Goal: Task Accomplishment & Management: Use online tool/utility

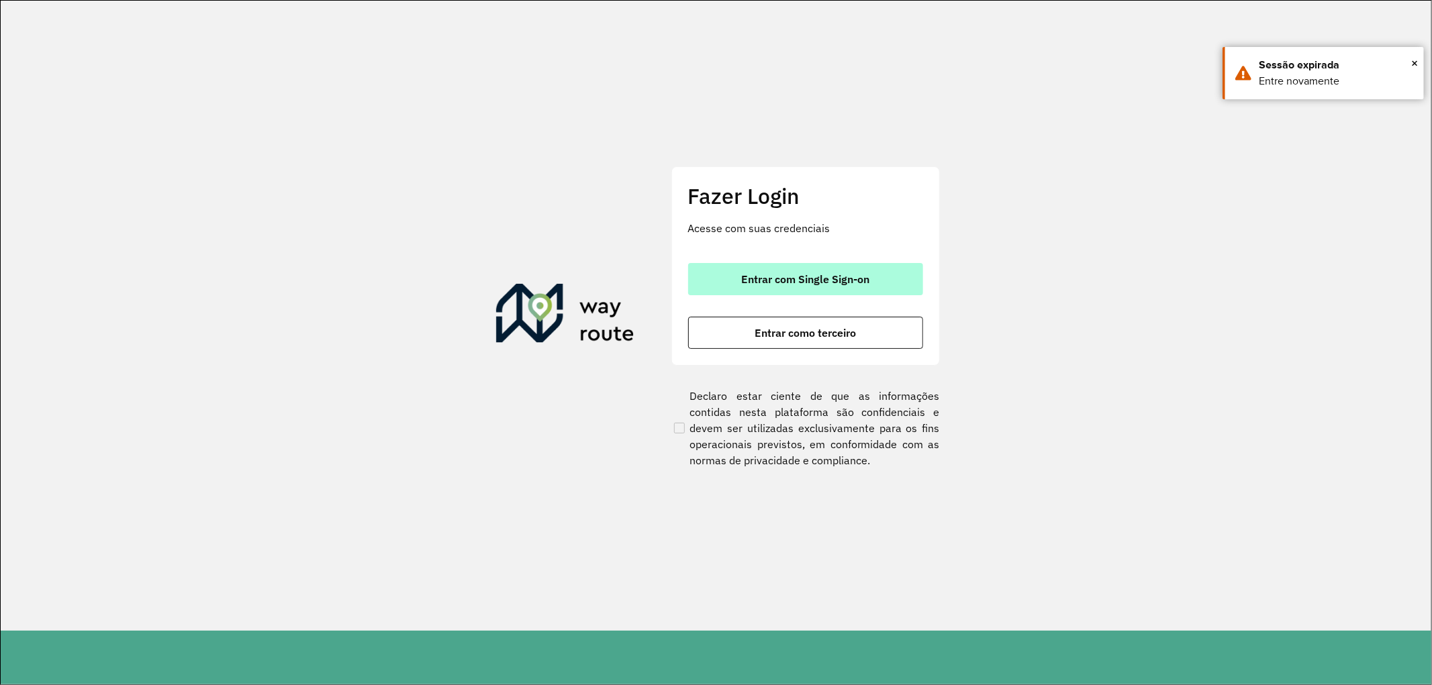
click at [772, 268] on button "Entrar com Single Sign-on" at bounding box center [805, 279] width 235 height 32
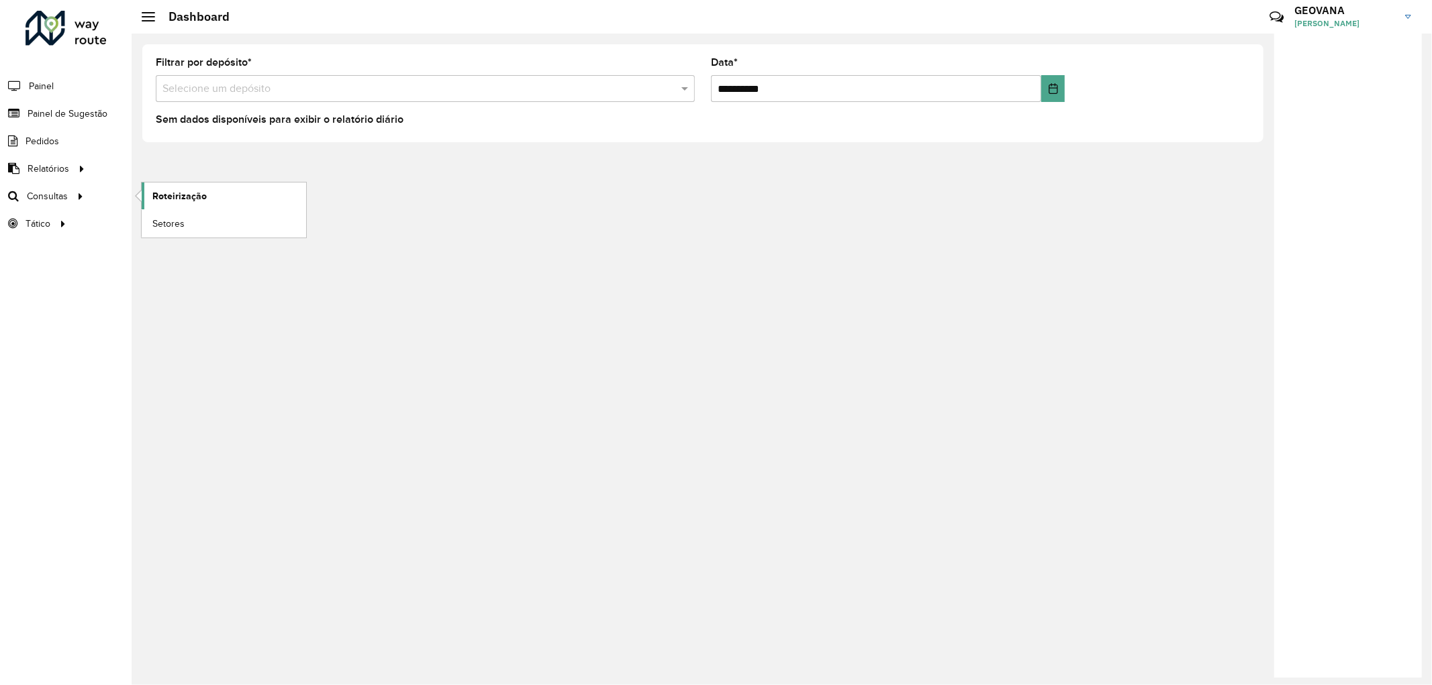
click at [181, 195] on span "Roteirização" at bounding box center [179, 196] width 54 height 14
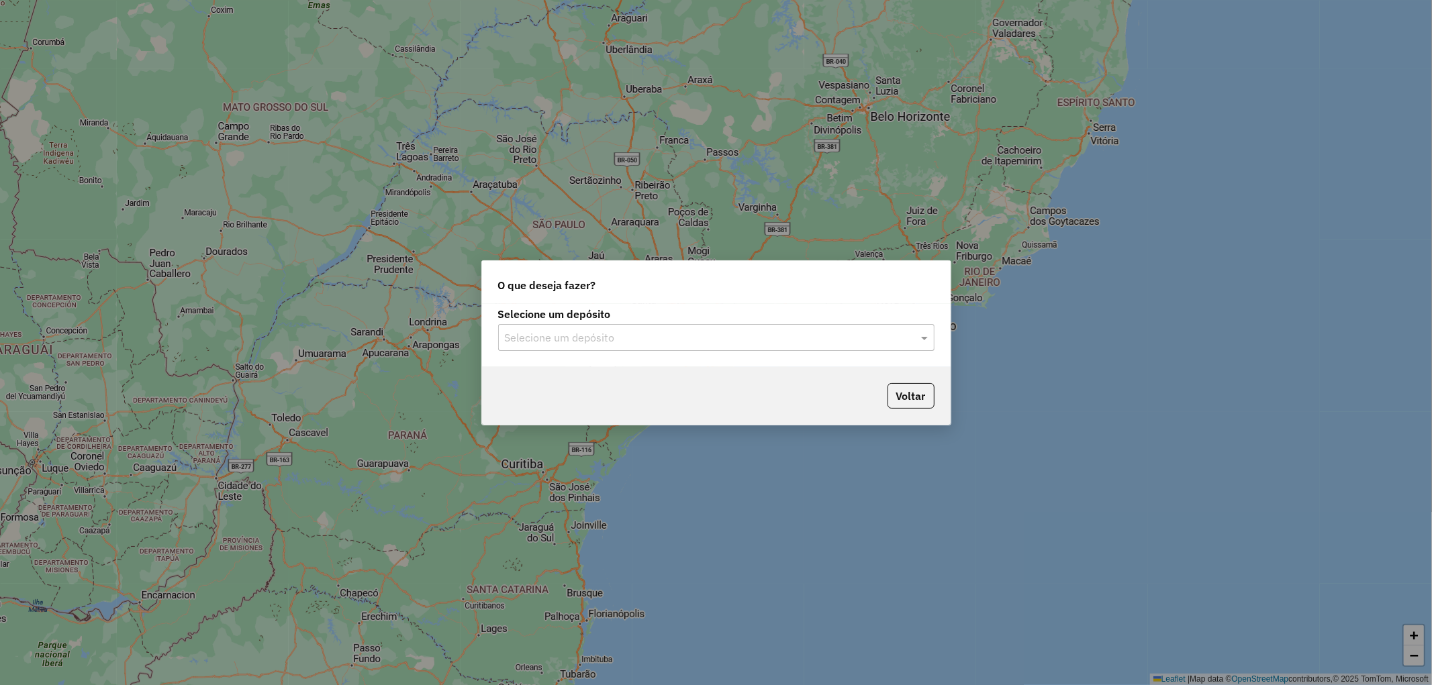
click at [558, 346] on div "Selecione um depósito" at bounding box center [716, 337] width 436 height 27
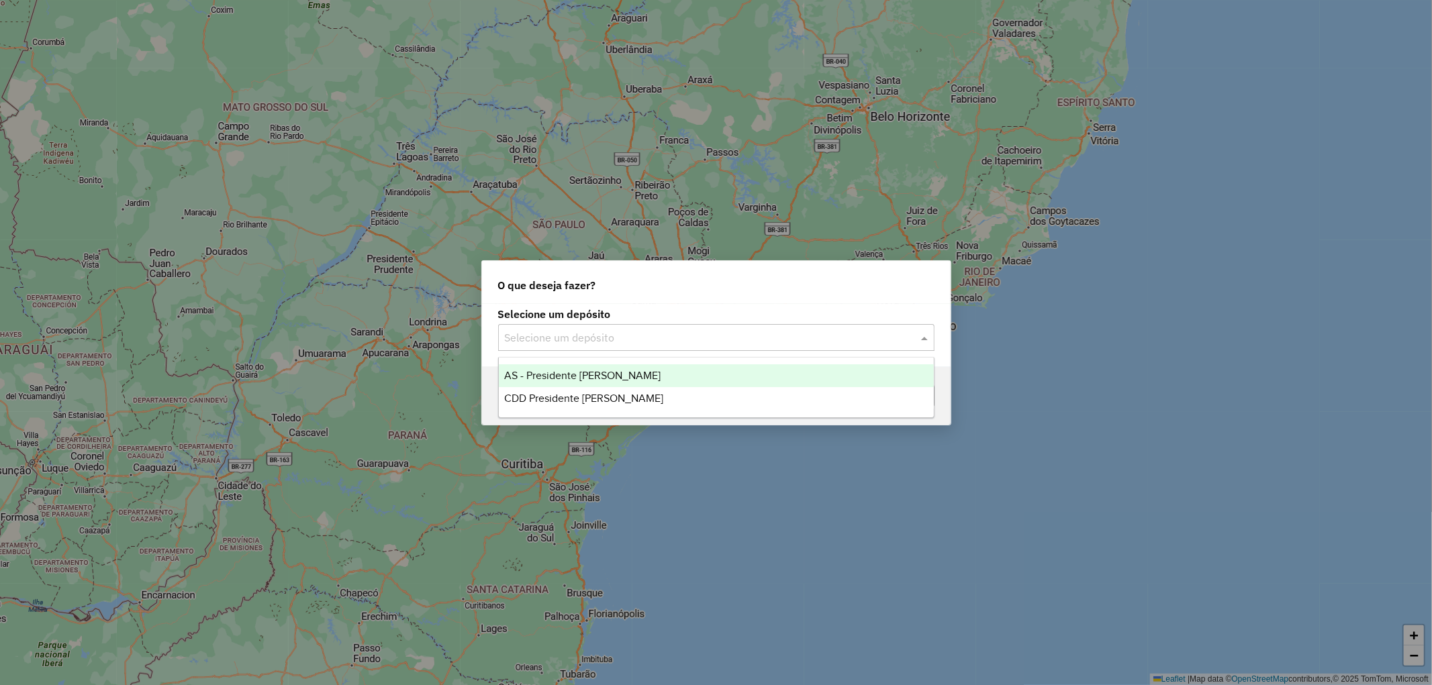
click at [552, 394] on span "CDD Presidente [PERSON_NAME]" at bounding box center [583, 398] width 159 height 11
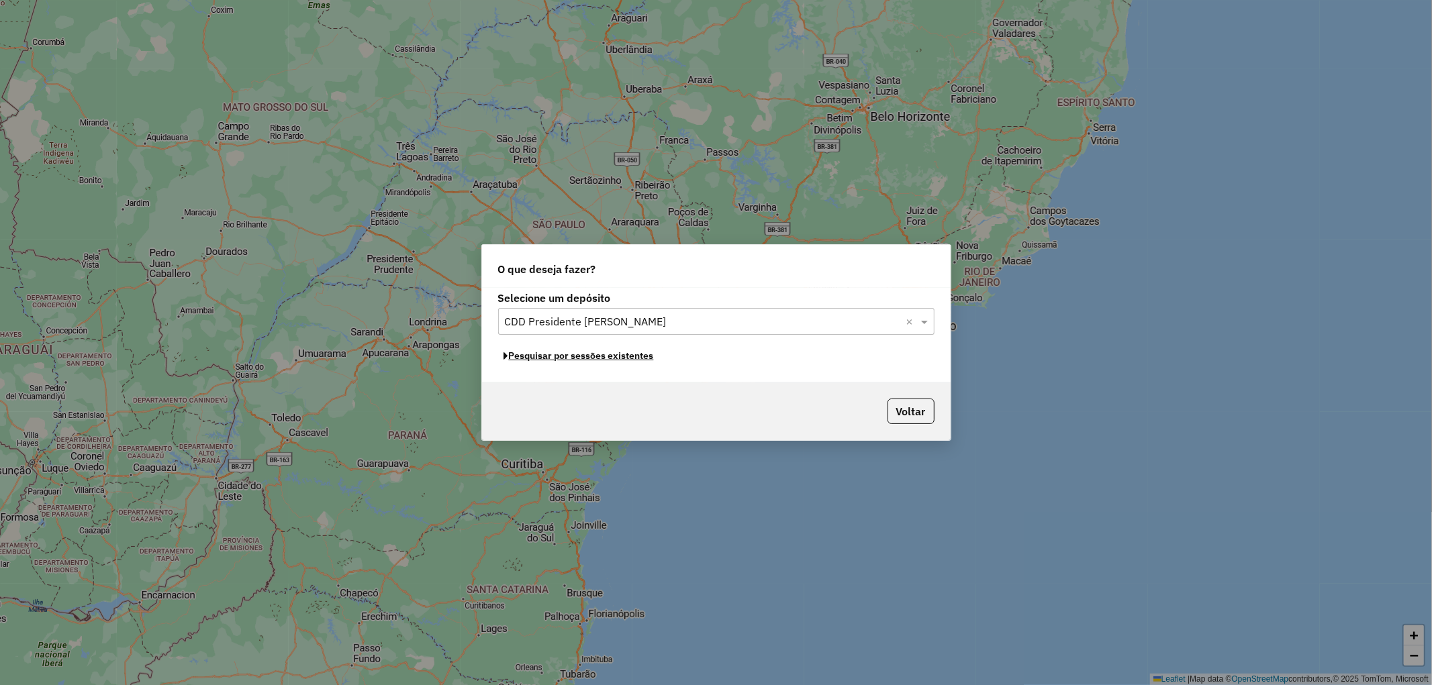
click at [593, 354] on button "Pesquisar por sessões existentes" at bounding box center [579, 356] width 162 height 21
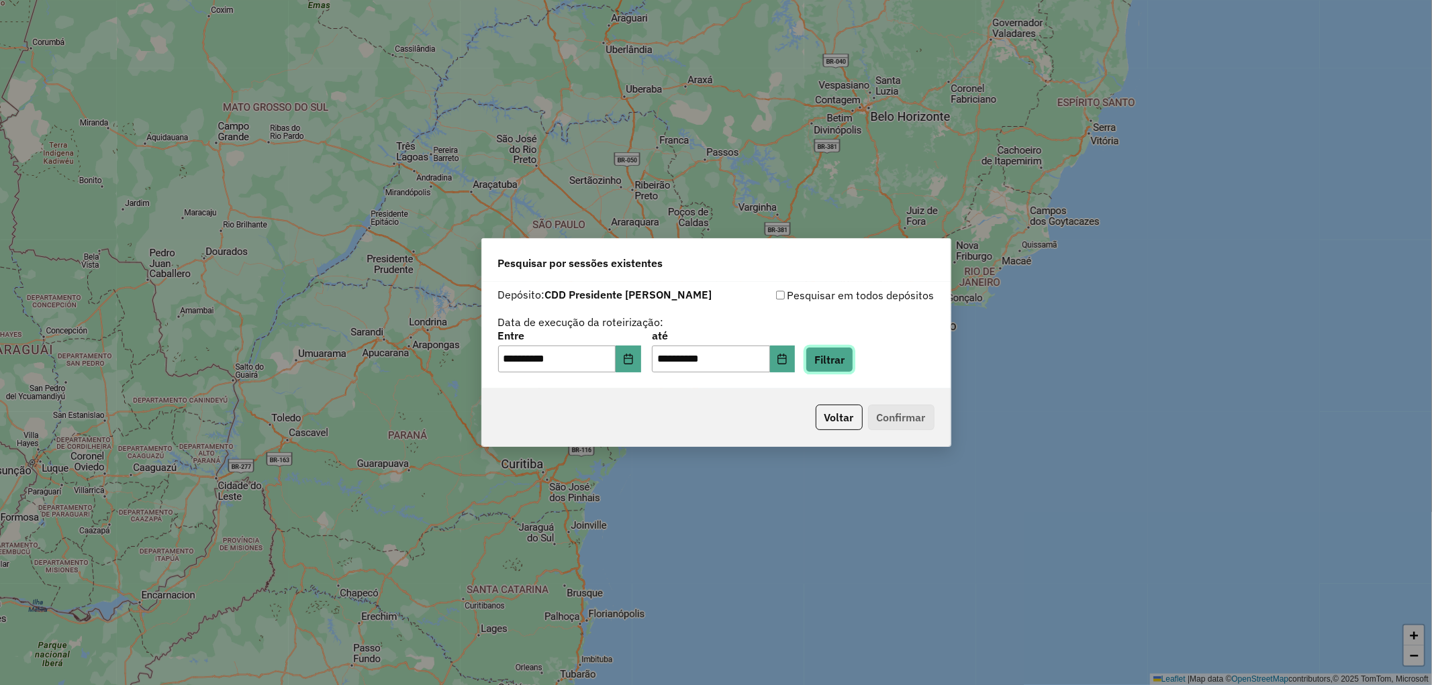
click at [839, 360] on button "Filtrar" at bounding box center [829, 360] width 48 height 26
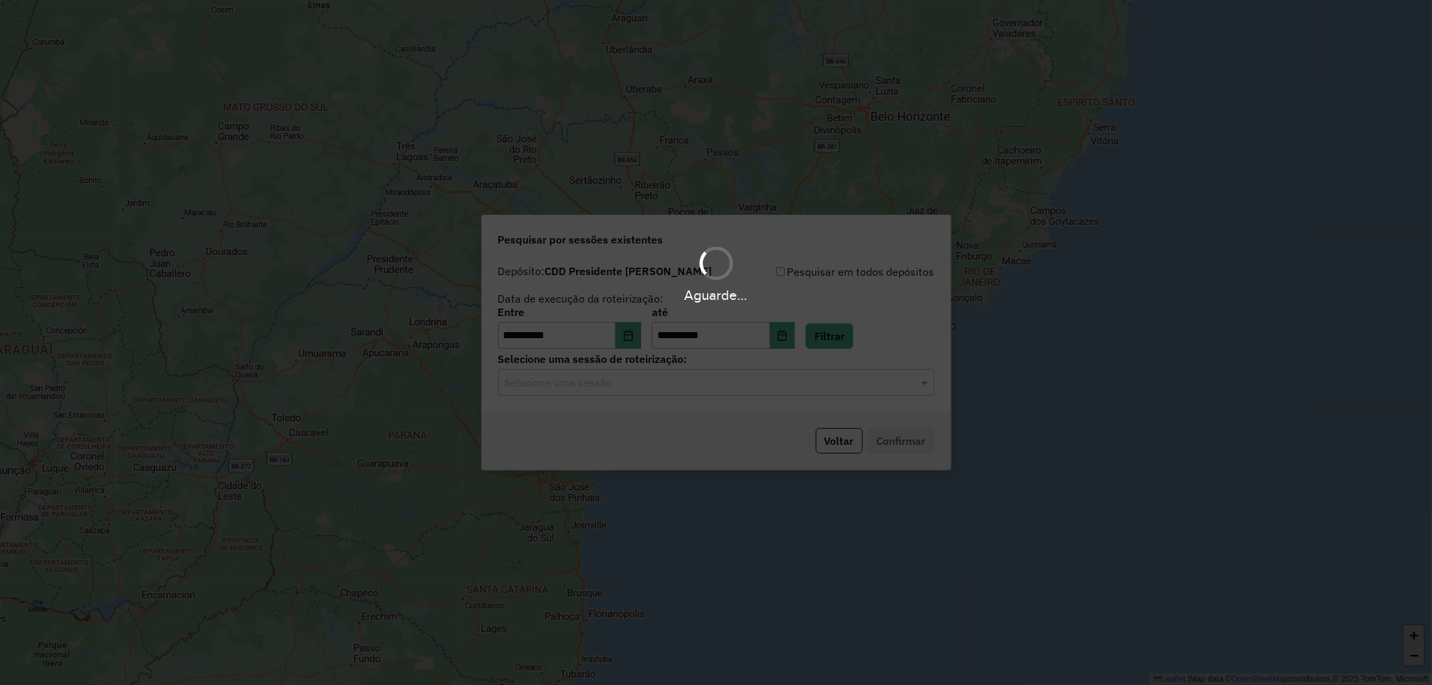
click at [560, 391] on div "Selecione uma sessão" at bounding box center [716, 382] width 436 height 27
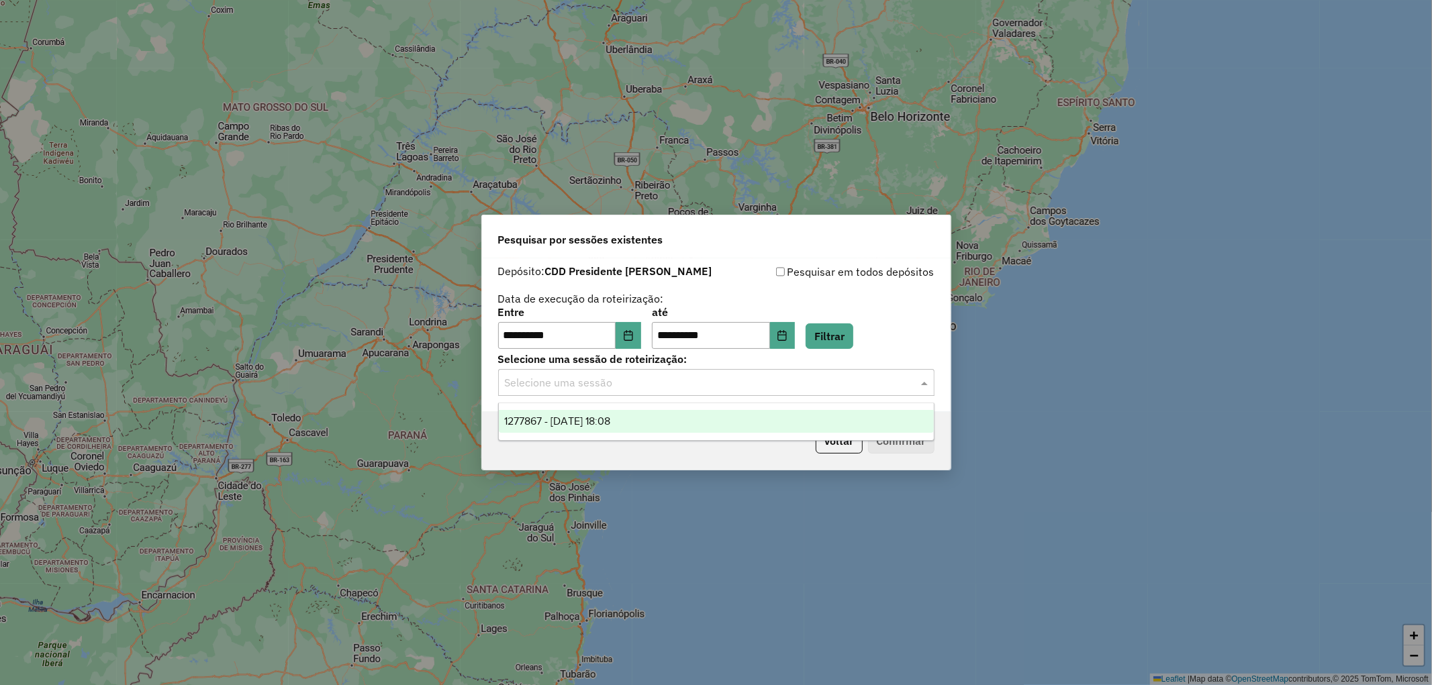
click at [576, 426] on span "1277867 - 18/09/2025 18:08" at bounding box center [557, 421] width 106 height 11
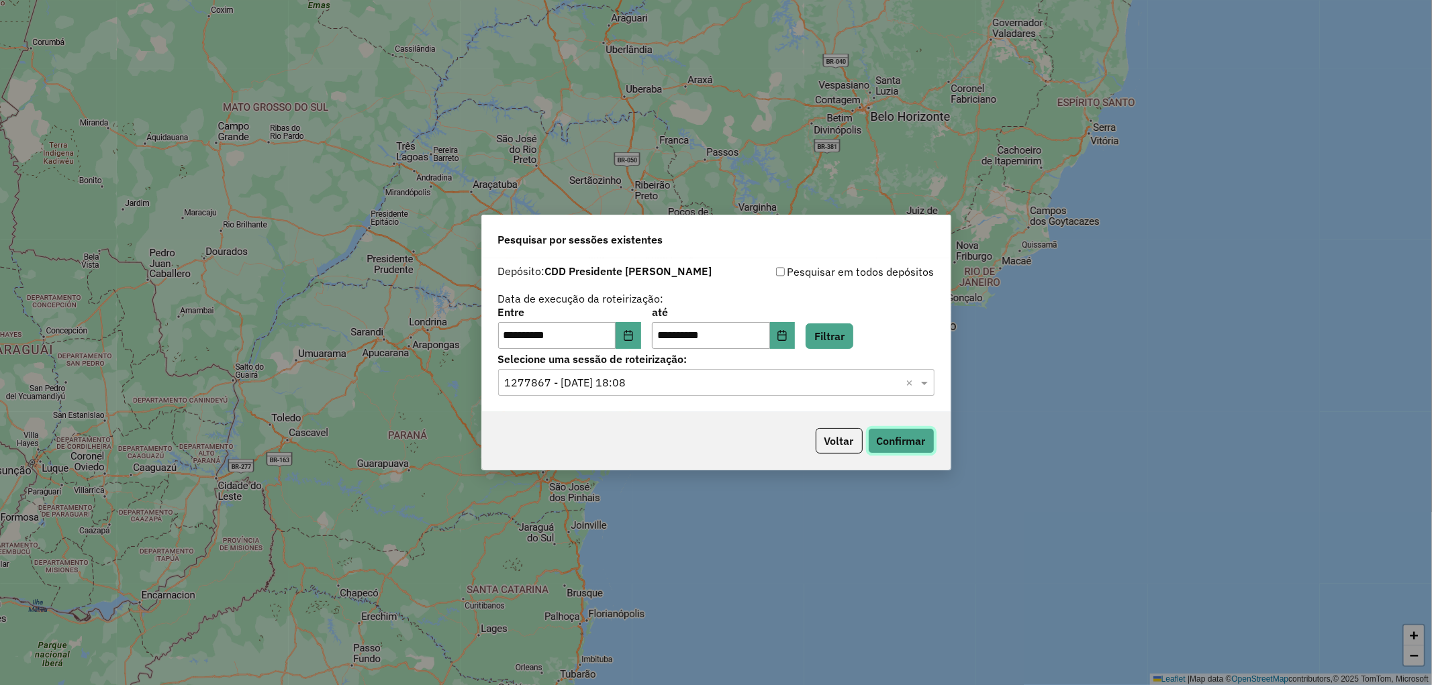
click at [893, 434] on button "Confirmar" at bounding box center [901, 441] width 66 height 26
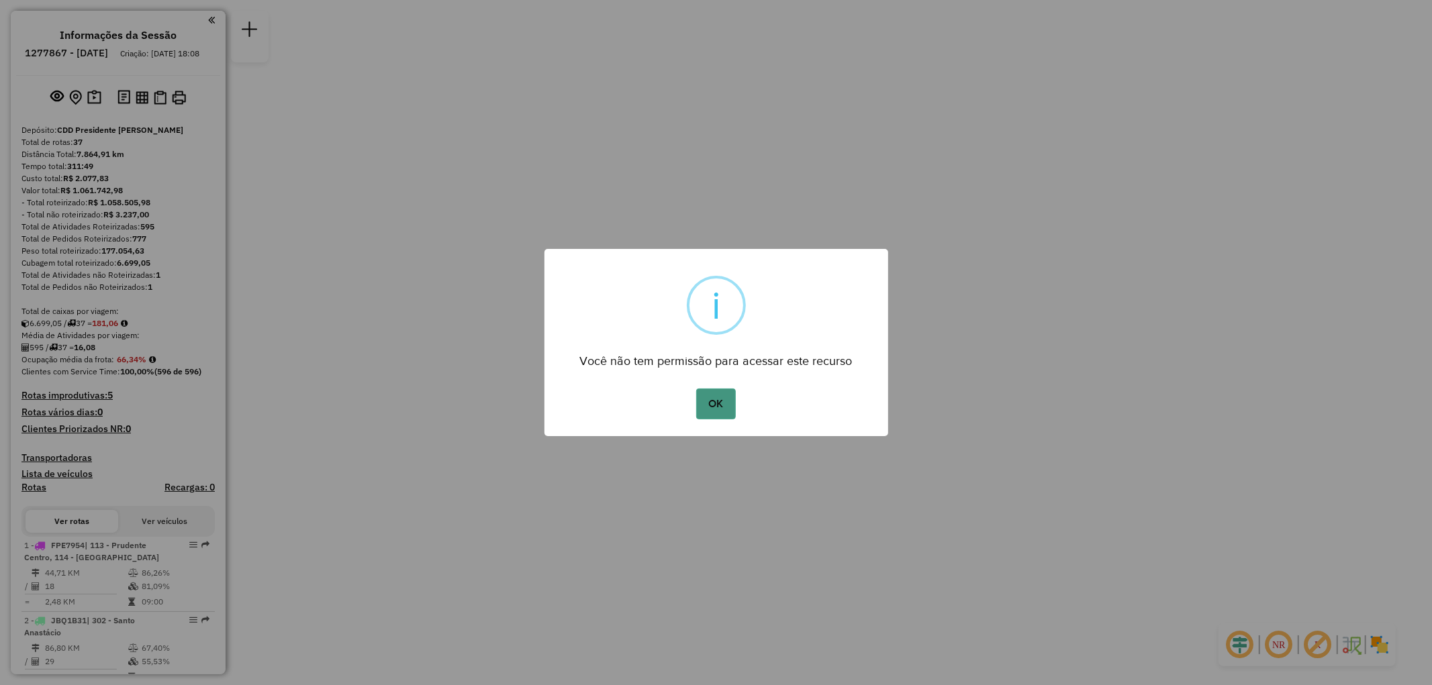
click at [722, 398] on button "OK" at bounding box center [716, 404] width 40 height 31
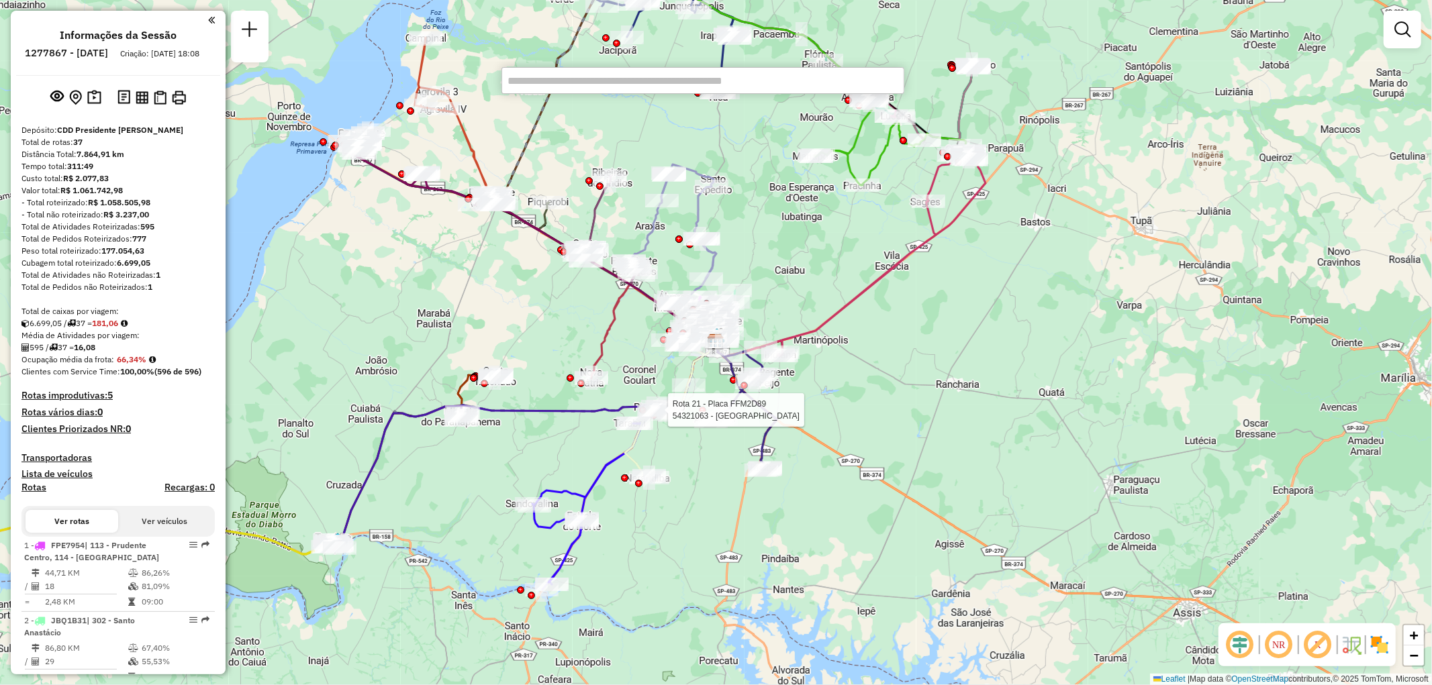
scroll to position [677, 0]
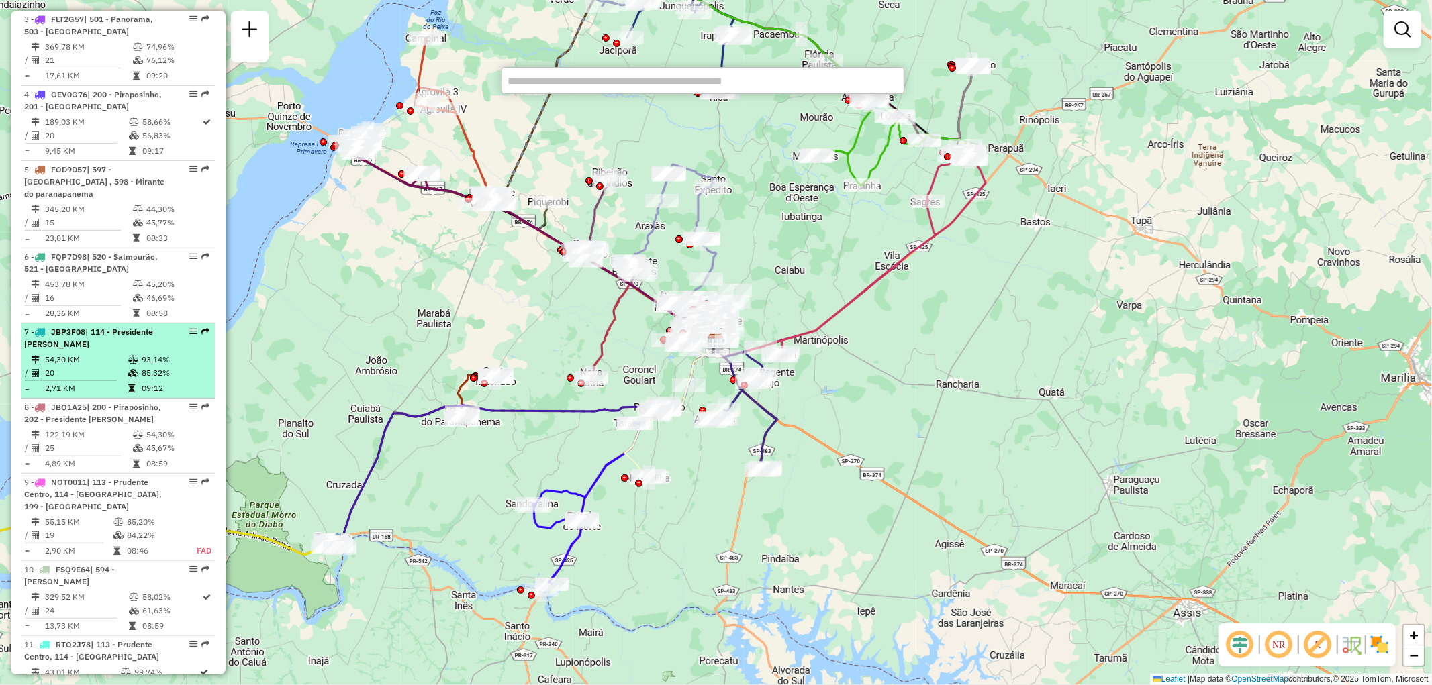
drag, startPoint x: 183, startPoint y: 339, endPoint x: 153, endPoint y: 340, distance: 30.2
click at [153, 340] on span "| 114 - Presidente Prudente" at bounding box center [88, 338] width 129 height 22
select select "**********"
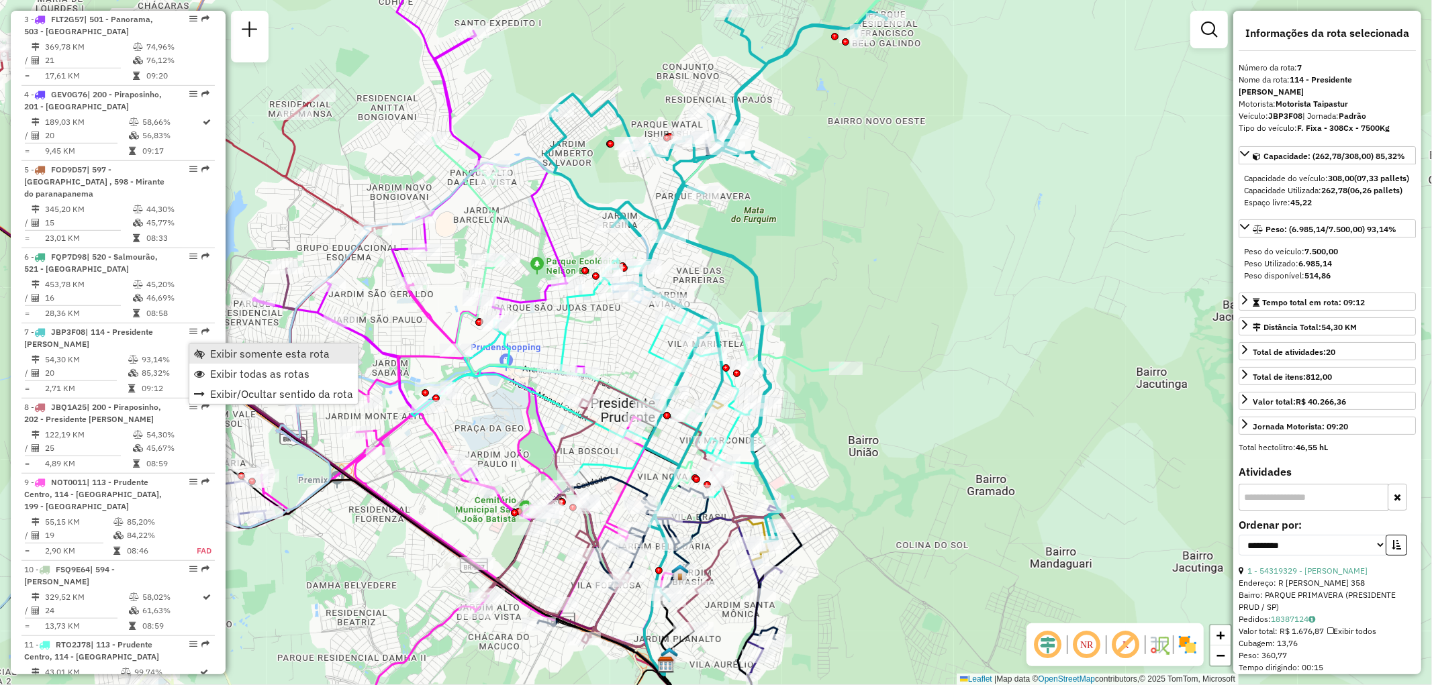
click at [206, 350] on link "Exibir somente esta rota" at bounding box center [273, 354] width 168 height 20
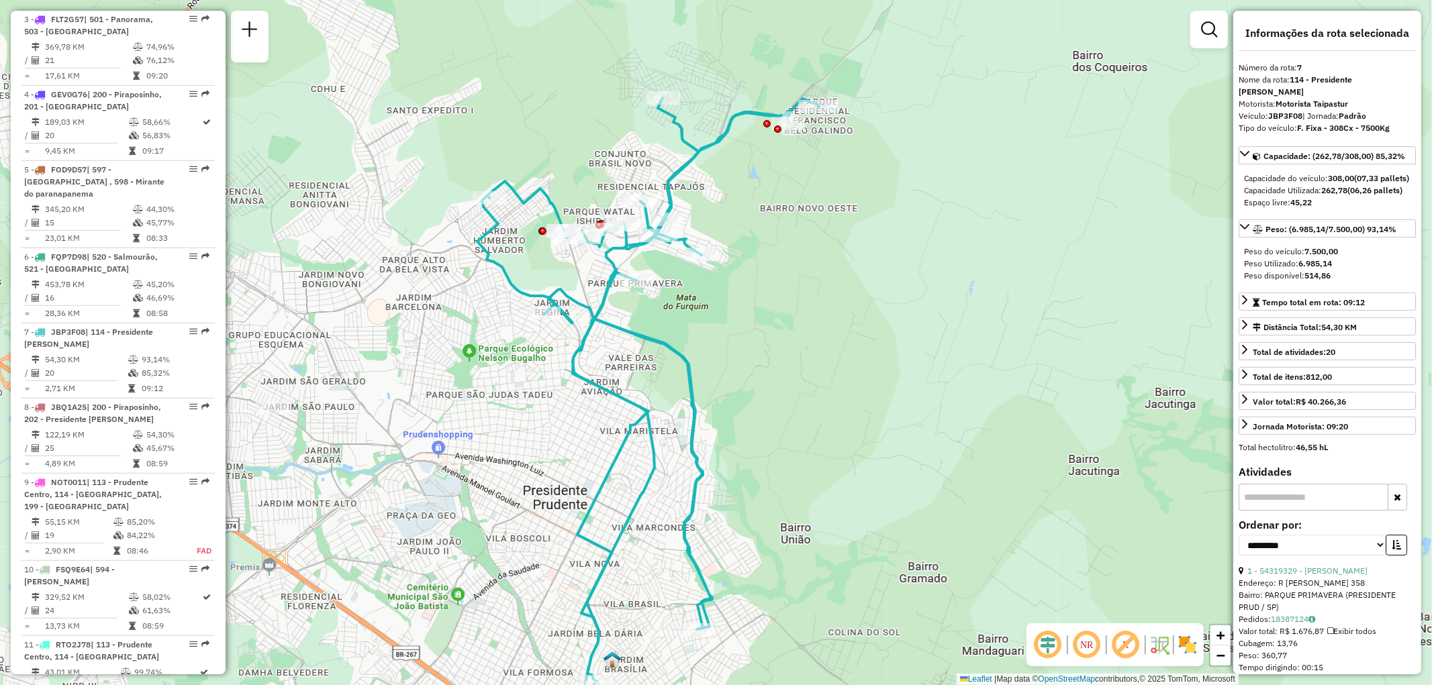
drag, startPoint x: 894, startPoint y: 326, endPoint x: 826, endPoint y: 413, distance: 110.5
click at [826, 413] on div "Janela de atendimento Grade de atendimento Capacidade Transportadoras Veículos …" at bounding box center [716, 342] width 1432 height 685
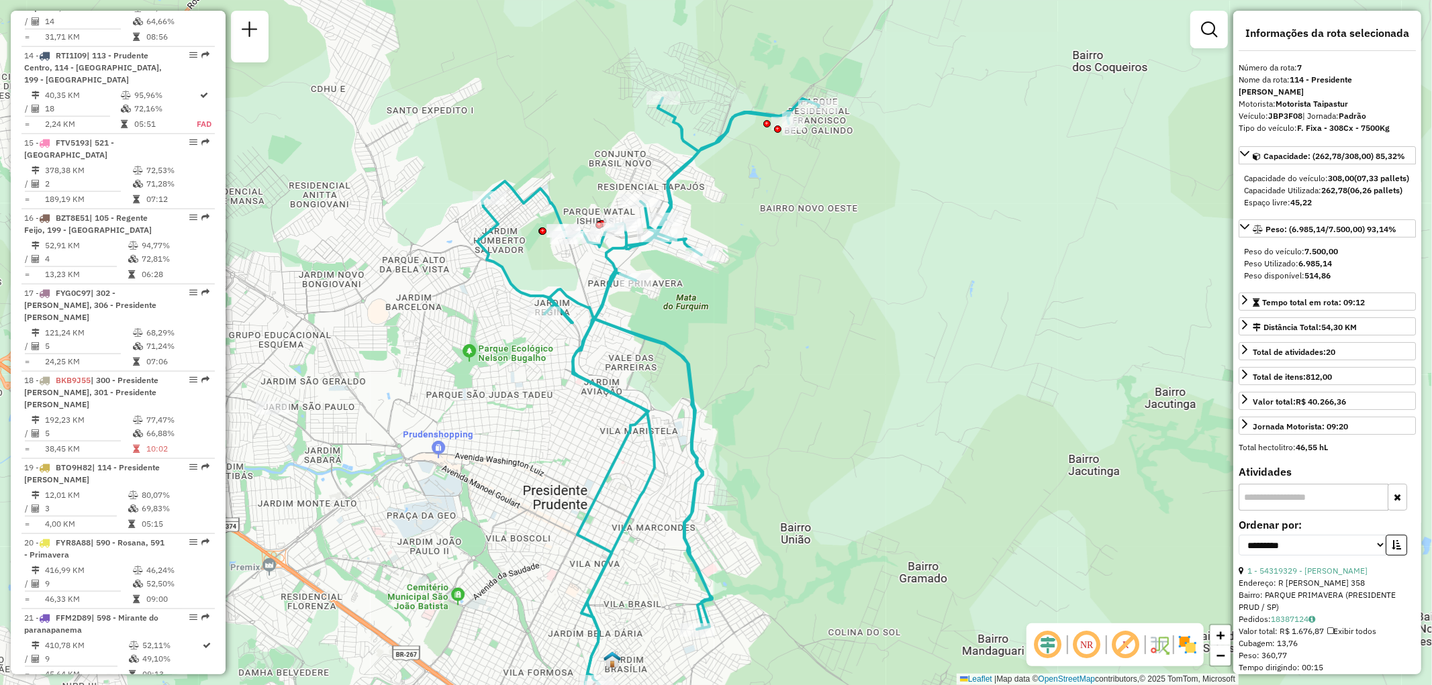
scroll to position [1256, 0]
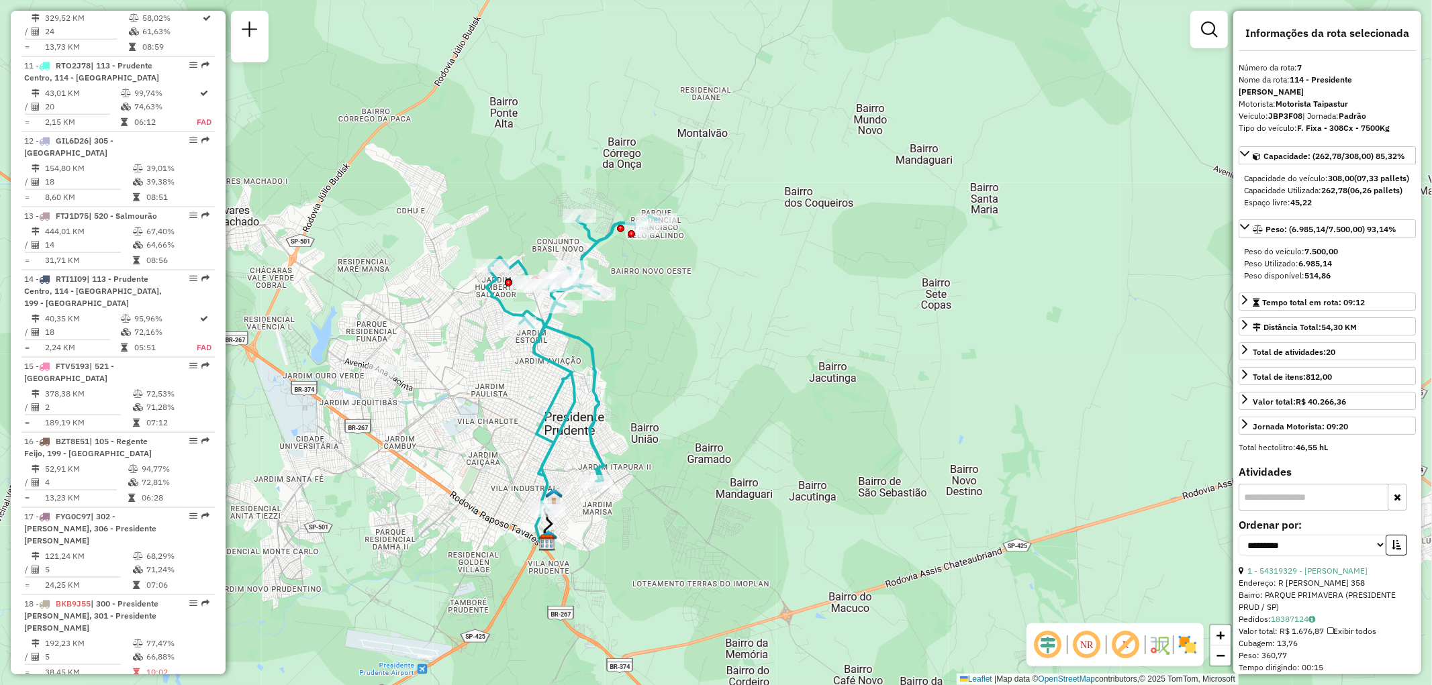
drag, startPoint x: 832, startPoint y: 400, endPoint x: 662, endPoint y: 359, distance: 175.3
click at [662, 359] on div "Janela de atendimento Grade de atendimento Capacidade Transportadoras Veículos …" at bounding box center [716, 342] width 1432 height 685
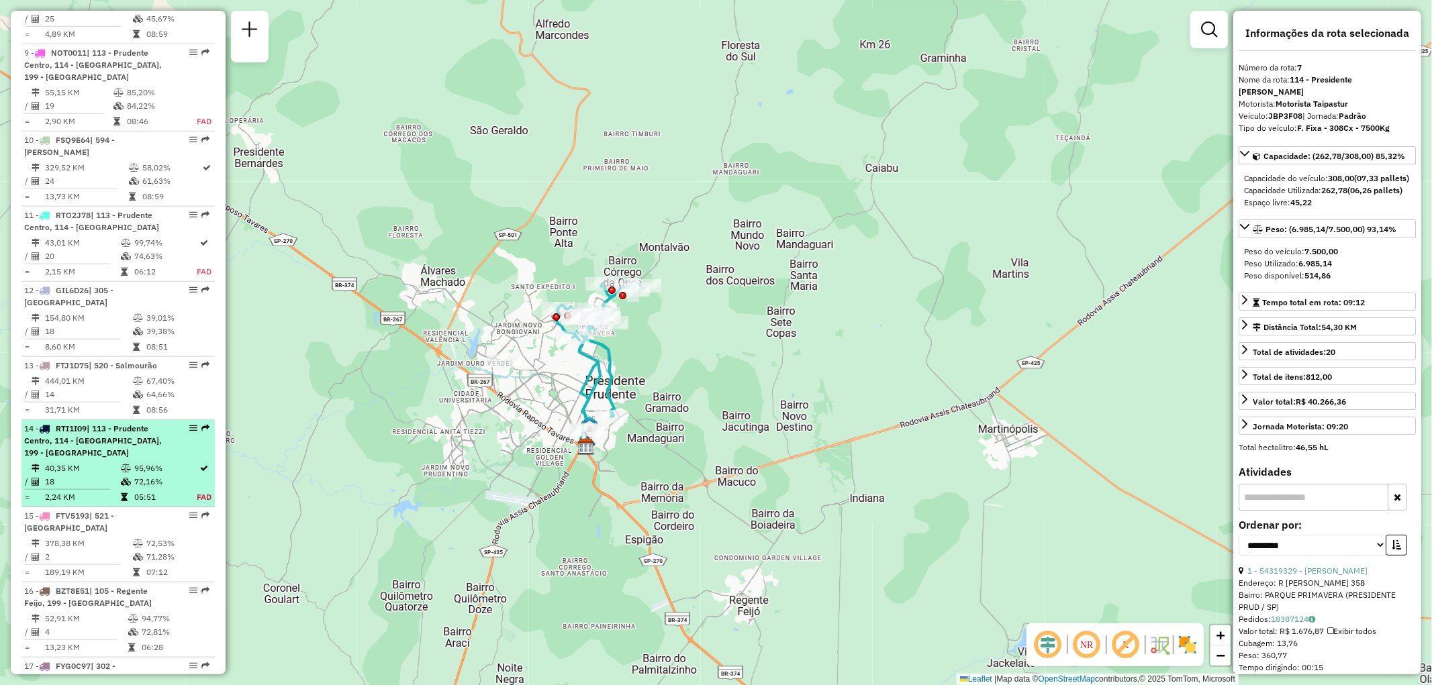
scroll to position [808, 0]
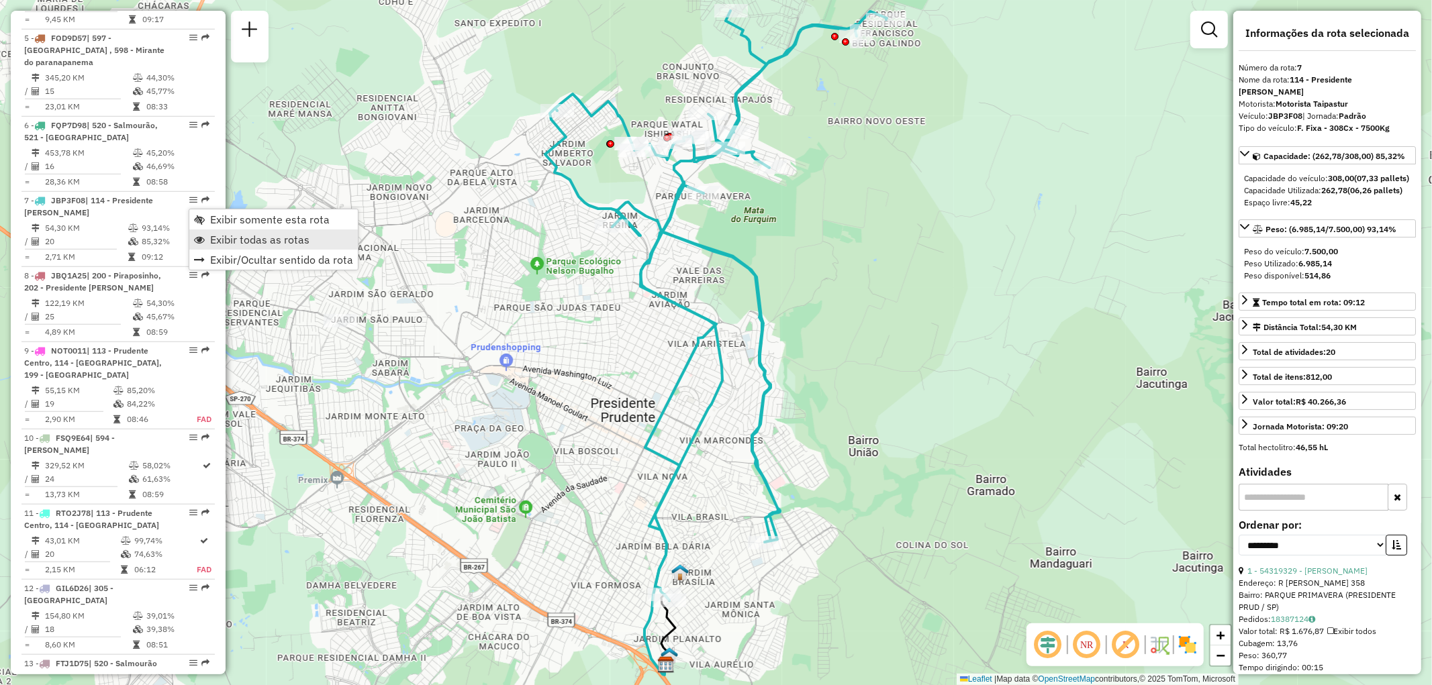
click at [225, 242] on span "Exibir todas as rotas" at bounding box center [259, 239] width 99 height 11
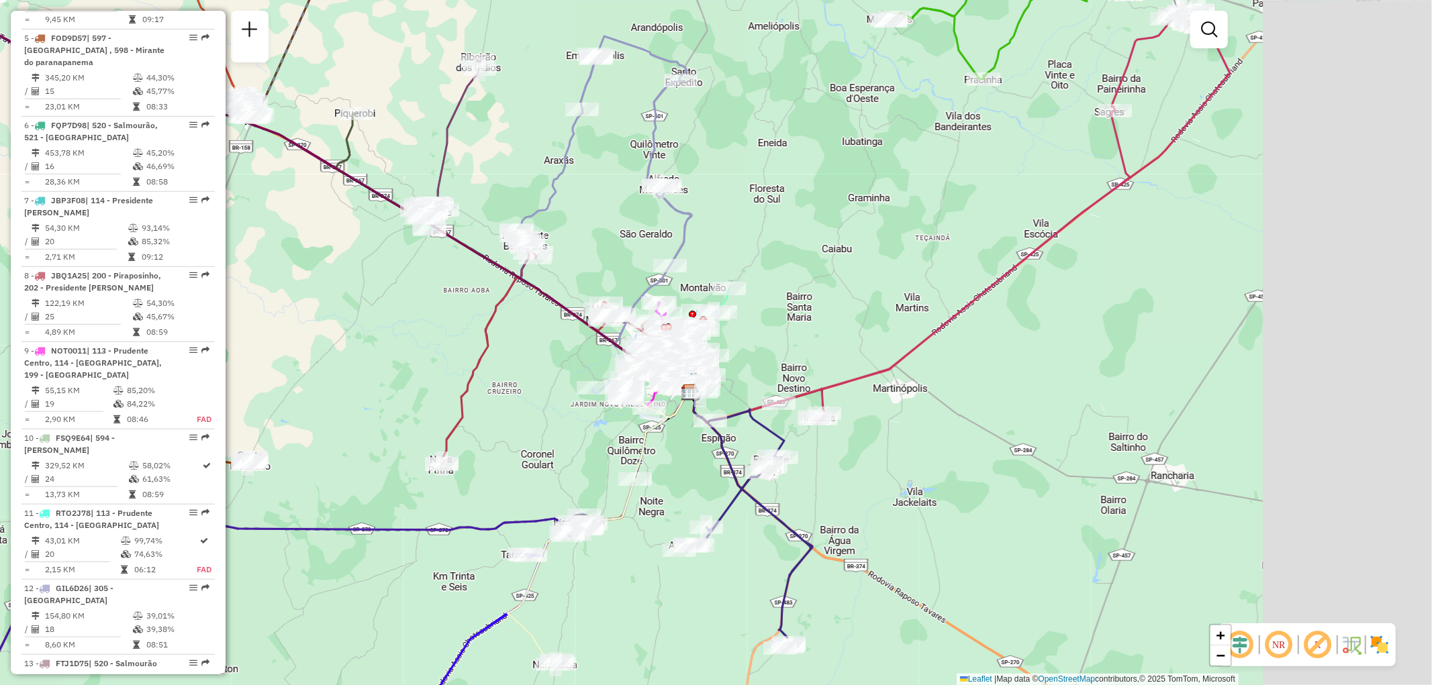
drag, startPoint x: 911, startPoint y: 497, endPoint x: 748, endPoint y: 487, distance: 163.4
click at [748, 487] on icon at bounding box center [746, 511] width 132 height 277
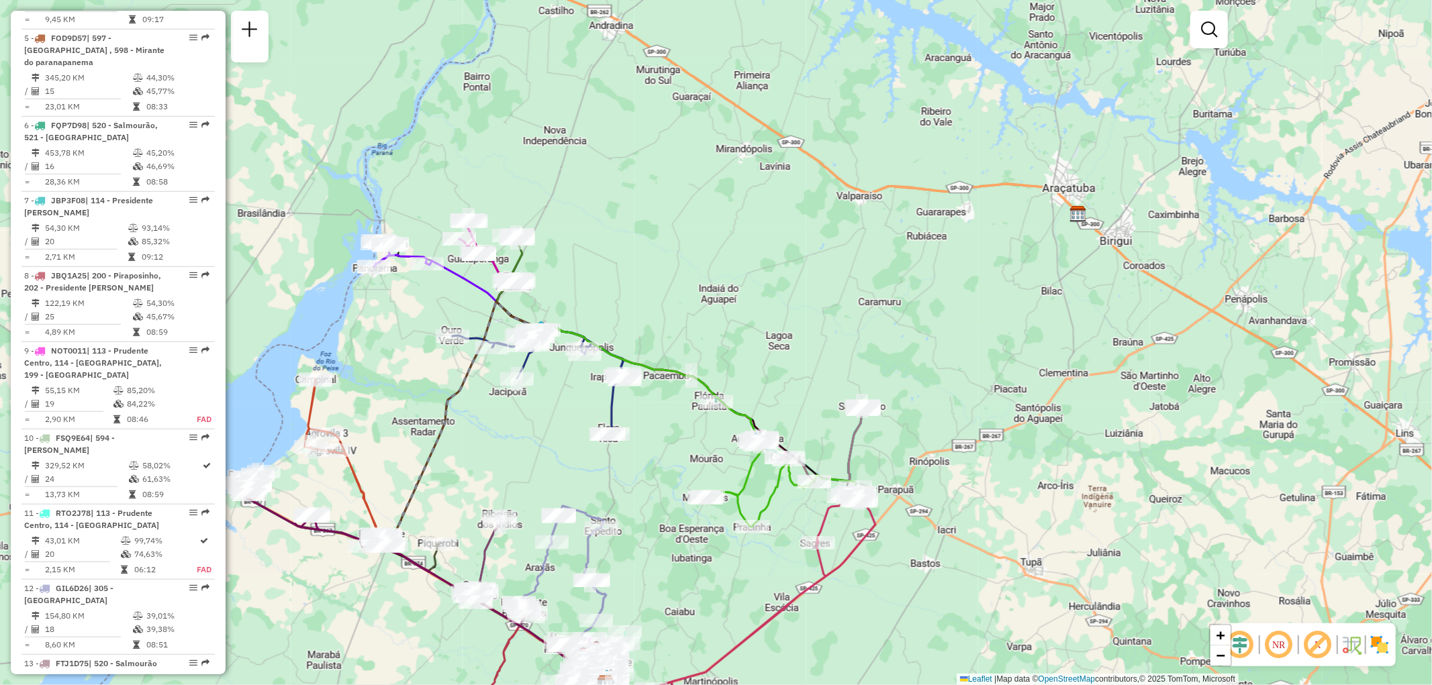
drag, startPoint x: 797, startPoint y: 349, endPoint x: 789, endPoint y: 289, distance: 60.9
click at [789, 289] on div "Rota 29 - Placa BZR6F16 54321896 - RESTAURANTE ARLEI DE Janela de atendimento G…" at bounding box center [716, 342] width 1432 height 685
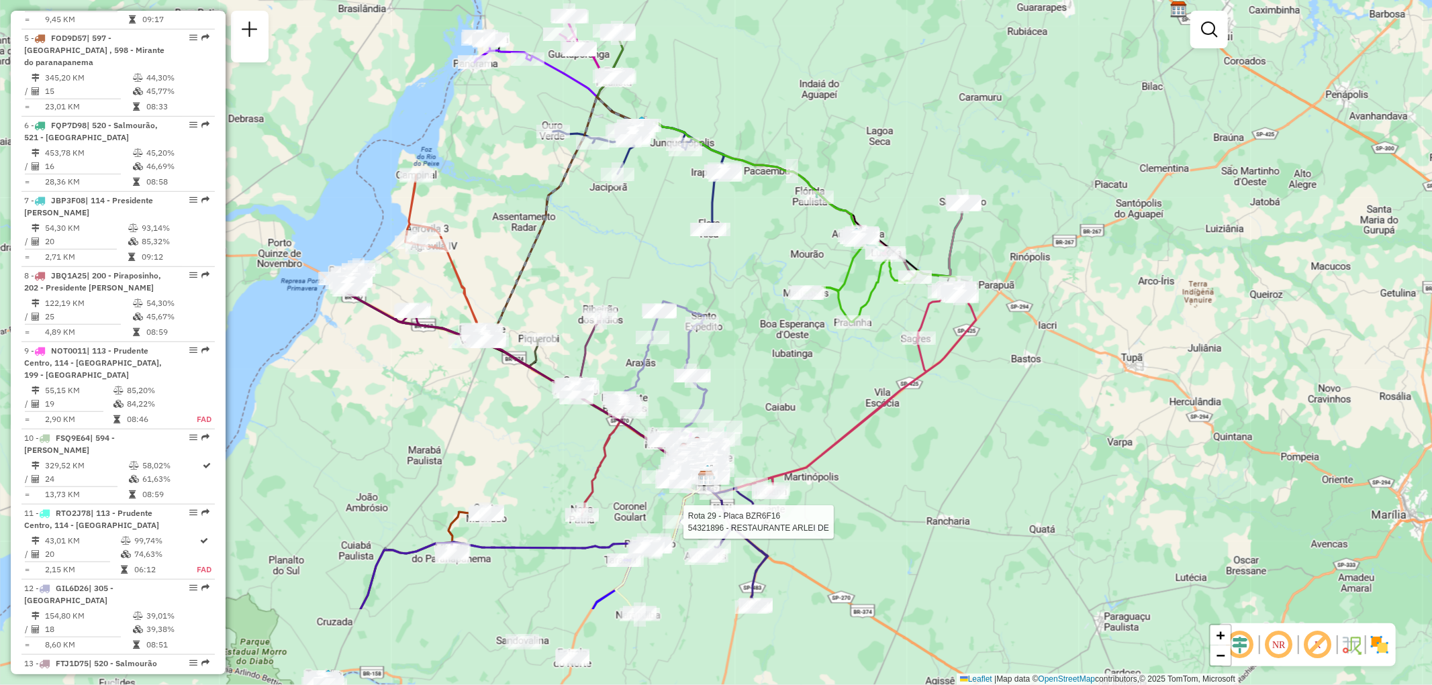
drag, startPoint x: 810, startPoint y: 303, endPoint x: 898, endPoint y: 173, distance: 157.1
click at [898, 173] on div "Rota 29 - Placa BZR6F16 54321896 - RESTAURANTE ARLEI DE Janela de atendimento G…" at bounding box center [716, 342] width 1432 height 685
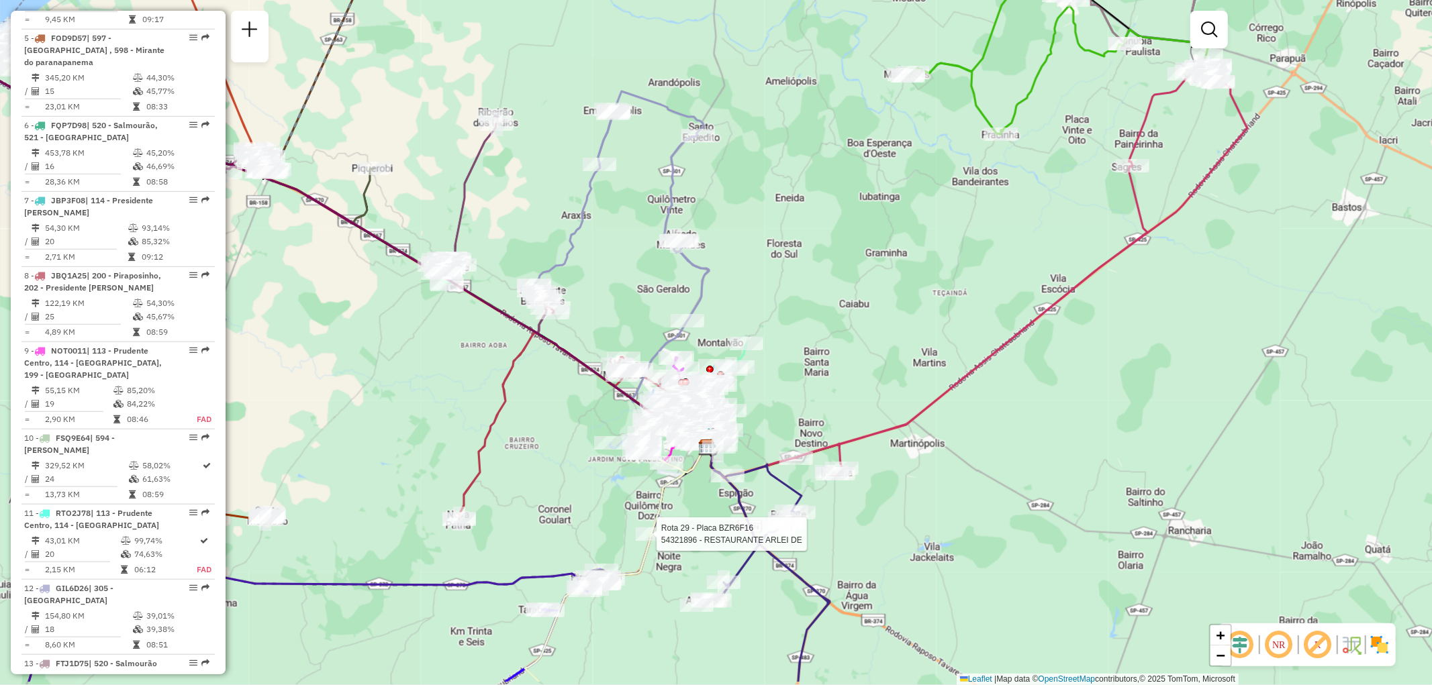
drag, startPoint x: 767, startPoint y: 432, endPoint x: 831, endPoint y: 361, distance: 95.0
click at [831, 361] on div "Rota 29 - Placa BZR6F16 54321896 - RESTAURANTE ARLEI DE Janela de atendimento G…" at bounding box center [716, 342] width 1432 height 685
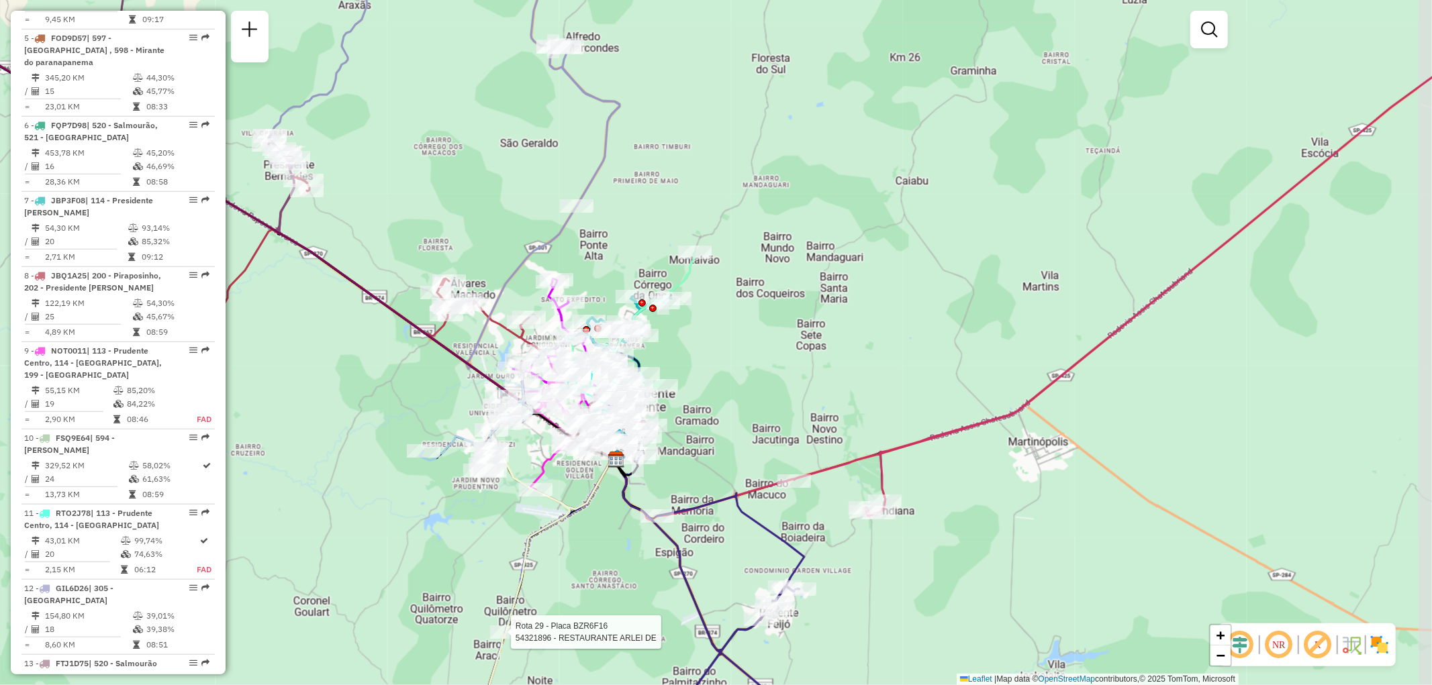
drag, startPoint x: 773, startPoint y: 397, endPoint x: 756, endPoint y: 377, distance: 25.7
click at [756, 377] on div "Rota 29 - Placa BZR6F16 54321896 - RESTAURANTE ARLEI DE Janela de atendimento G…" at bounding box center [716, 342] width 1432 height 685
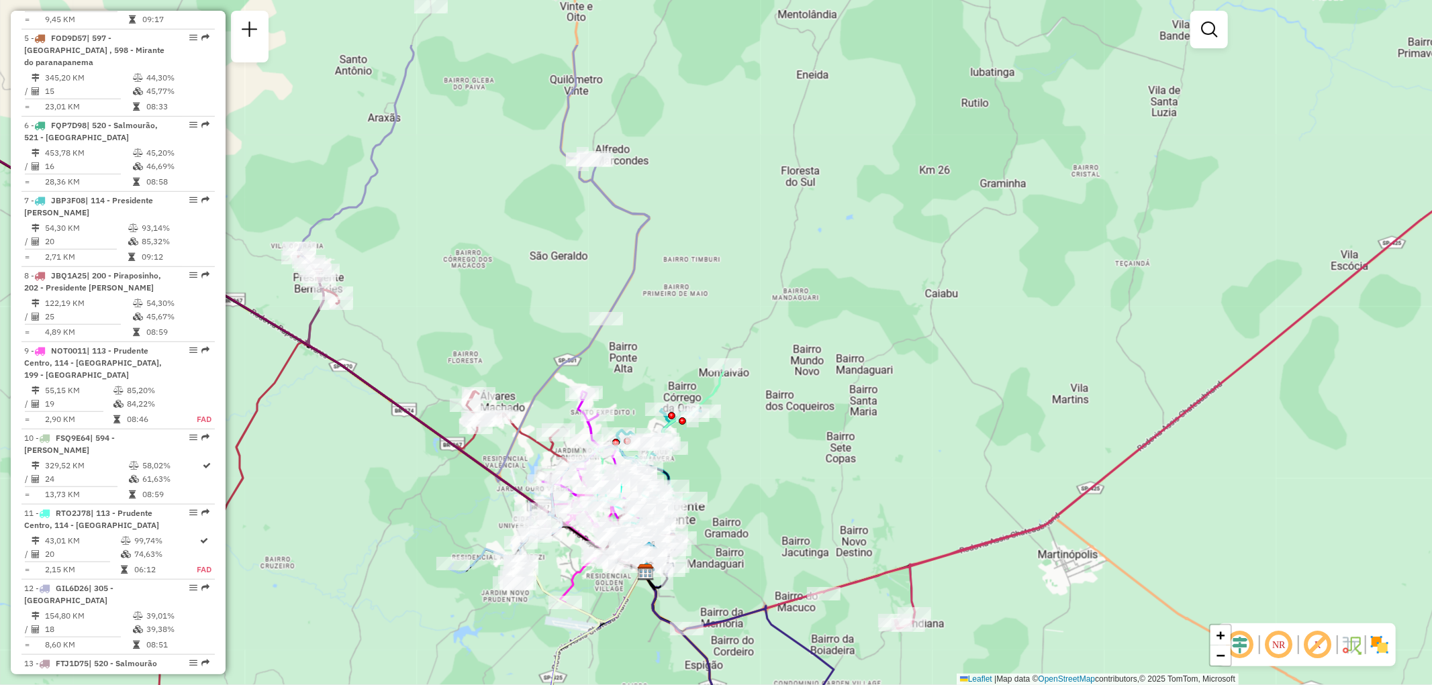
drag, startPoint x: 742, startPoint y: 381, endPoint x: 777, endPoint y: 513, distance: 136.8
click at [777, 522] on div "Rota 29 - Placa BZR6F16 54321896 - RESTAURANTE ARLEI DE Janela de atendimento G…" at bounding box center [716, 342] width 1432 height 685
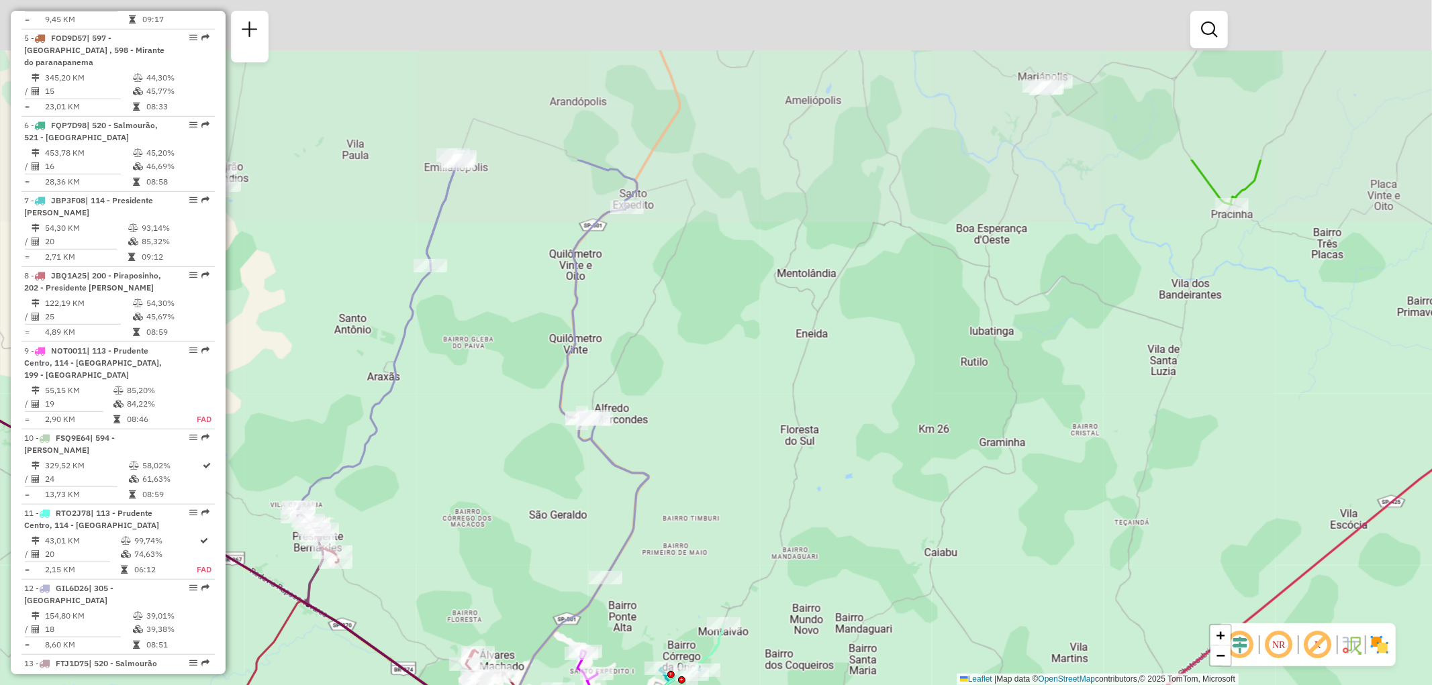
drag, startPoint x: 722, startPoint y: 142, endPoint x: 712, endPoint y: 399, distance: 256.6
click at [712, 399] on div "Rota 29 - Placa BZR6F16 54321896 - RESTAURANTE ARLEI DE Janela de atendimento G…" at bounding box center [716, 342] width 1432 height 685
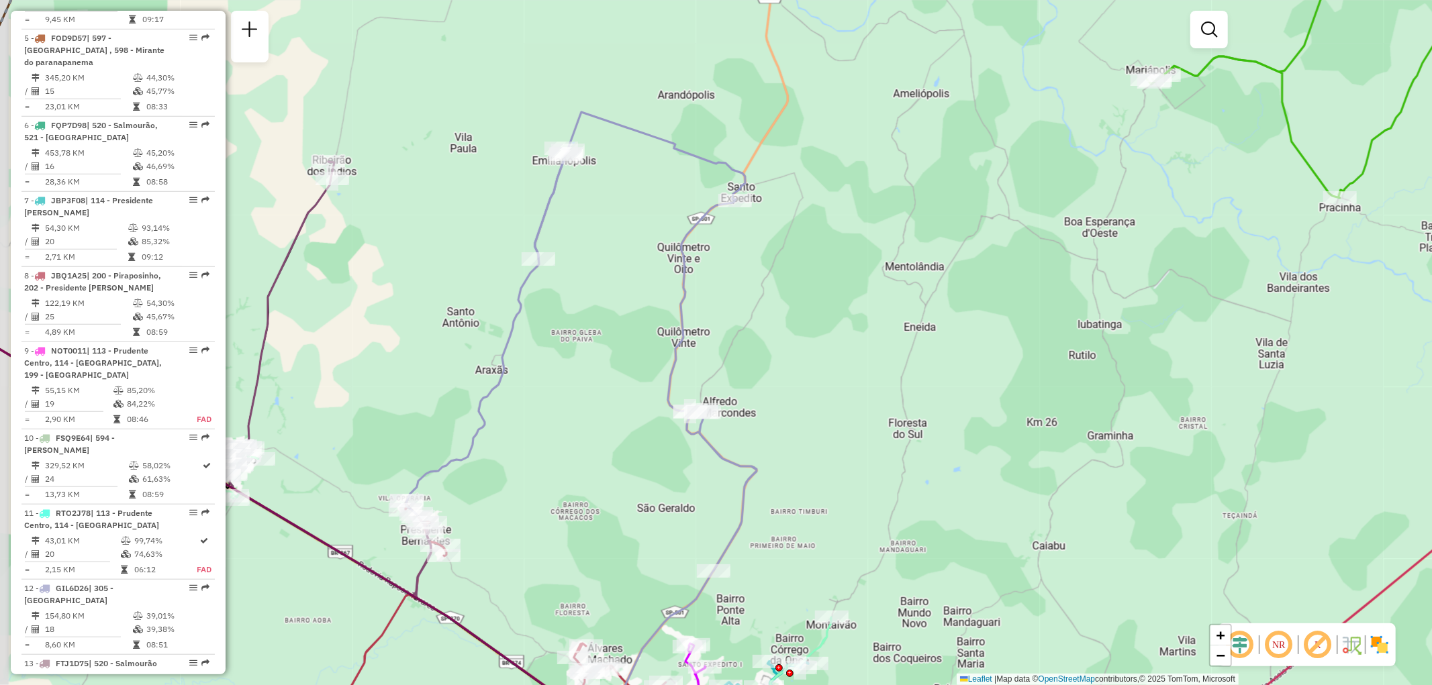
drag, startPoint x: 717, startPoint y: 254, endPoint x: 830, endPoint y: 211, distance: 120.7
click at [830, 211] on div "Rota 29 - Placa BZR6F16 54321896 - RESTAURANTE ARLEI DE Janela de atendimento G…" at bounding box center [716, 342] width 1432 height 685
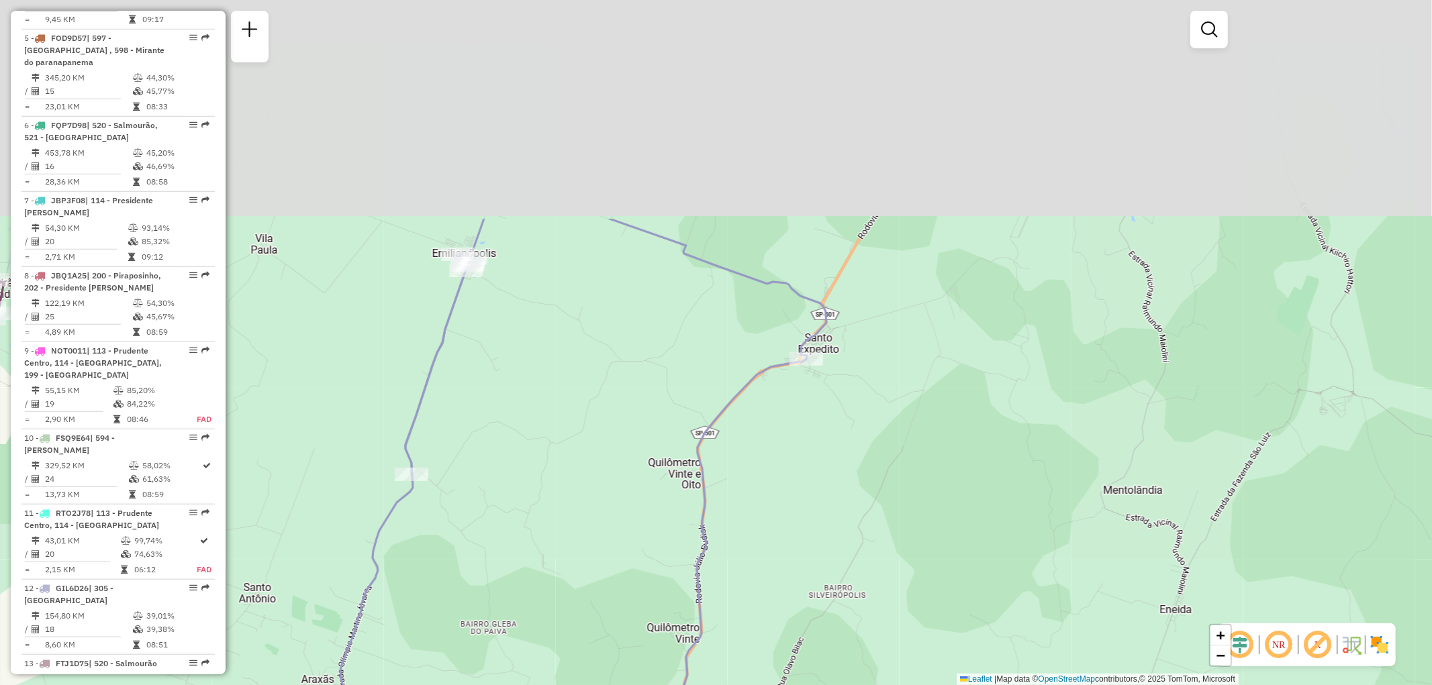
drag, startPoint x: 585, startPoint y: 336, endPoint x: 576, endPoint y: 493, distance: 157.4
click at [576, 493] on div "Rota 29 - Placa BZR6F16 54321896 - RESTAURANTE ARLEI DE Janela de atendimento G…" at bounding box center [716, 342] width 1432 height 685
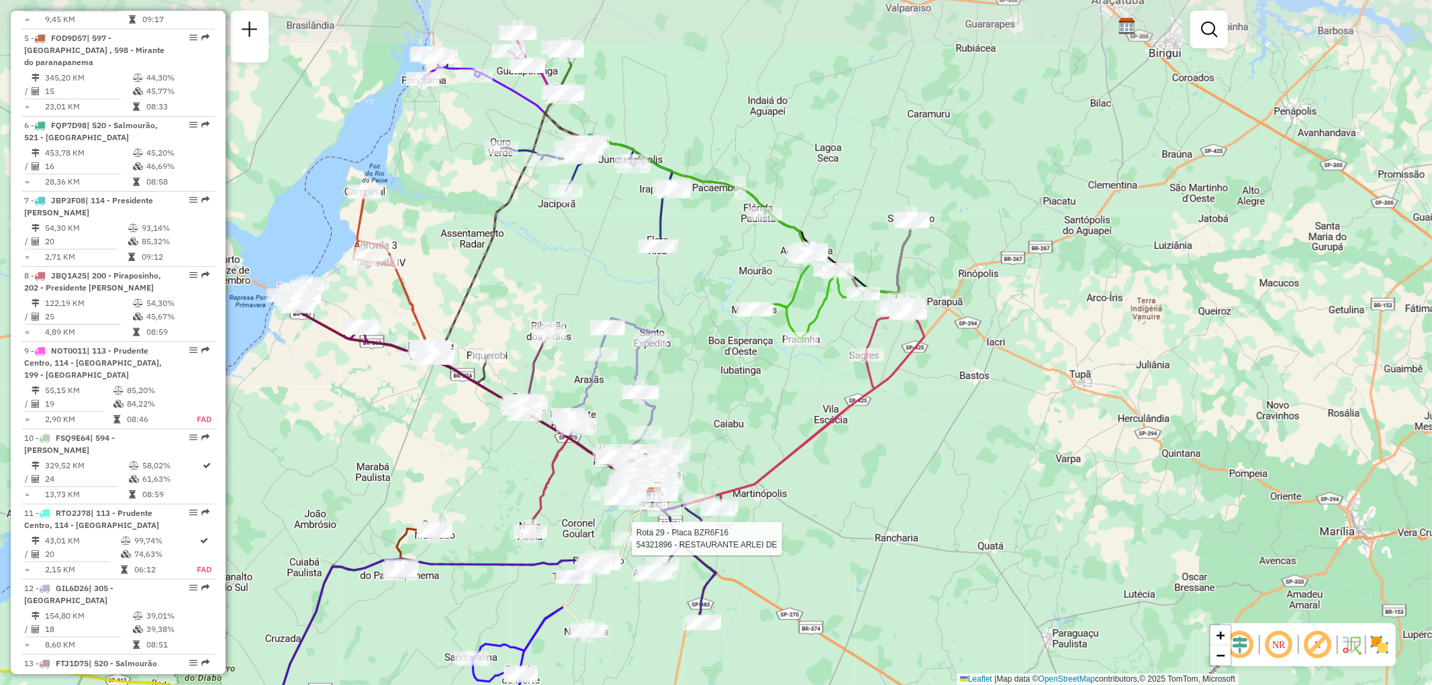
drag, startPoint x: 600, startPoint y: 165, endPoint x: 599, endPoint y: 250, distance: 85.3
click at [599, 250] on div "Rota 29 - Placa BZR6F16 54321896 - RESTAURANTE ARLEI DE Janela de atendimento G…" at bounding box center [716, 342] width 1432 height 685
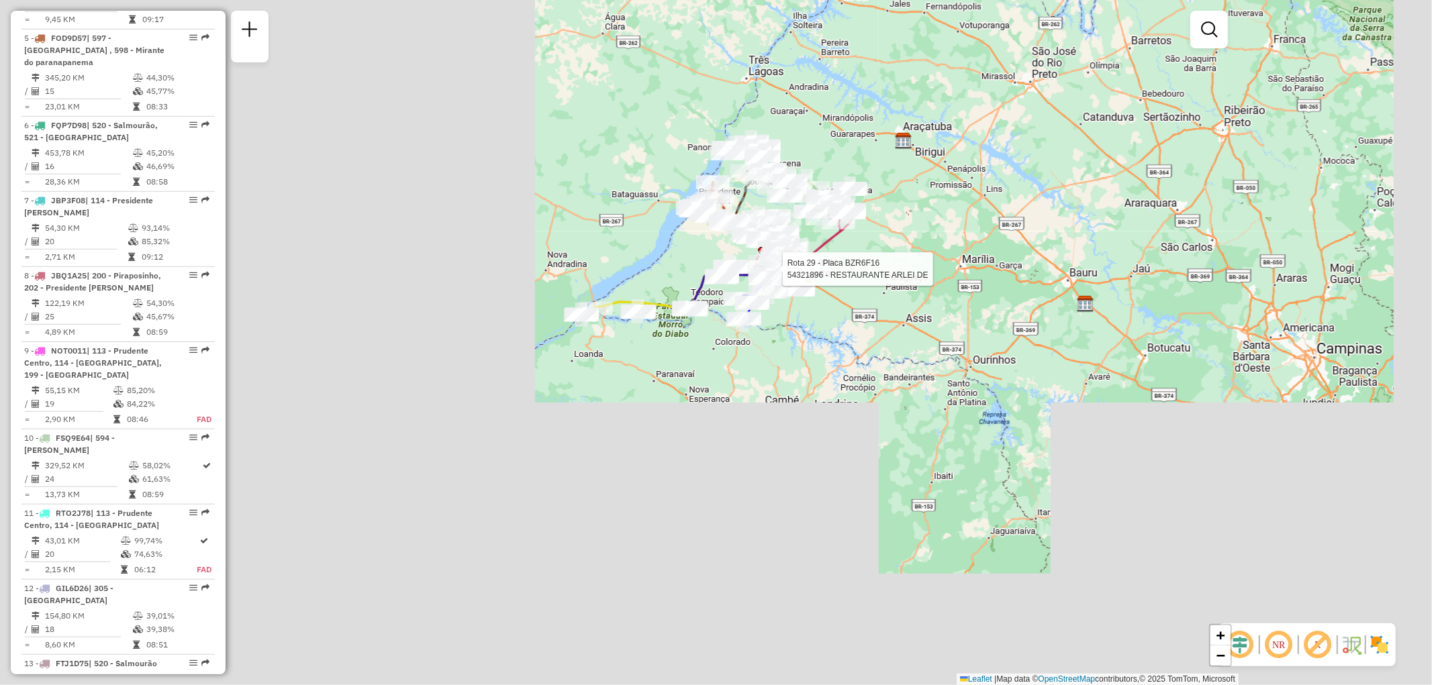
drag, startPoint x: 624, startPoint y: 500, endPoint x: 764, endPoint y: 389, distance: 178.2
click at [764, 389] on div "Rota 29 - Placa BZR6F16 54321896 - RESTAURANTE ARLEI DE Janela de atendimento G…" at bounding box center [716, 342] width 1432 height 685
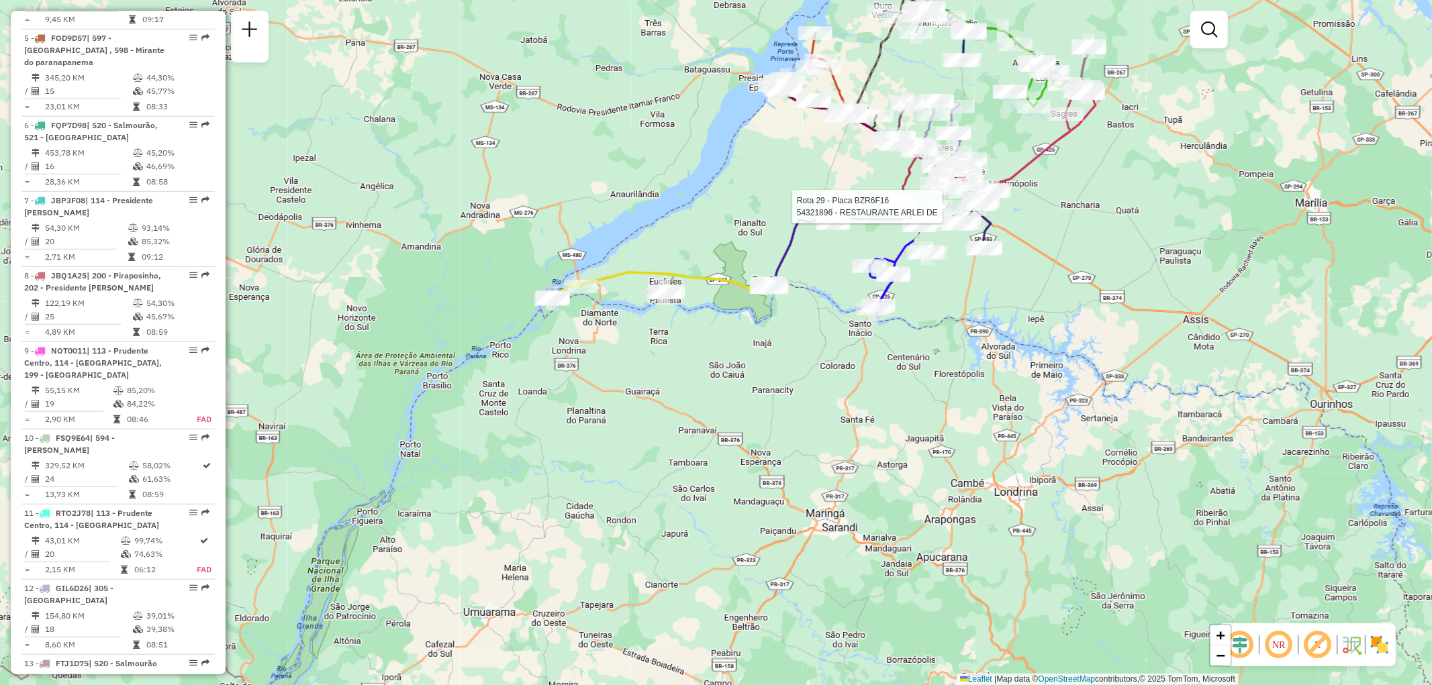
drag, startPoint x: 520, startPoint y: 352, endPoint x: 495, endPoint y: 370, distance: 30.7
click at [495, 370] on div "Rota 29 - Placa BZR6F16 54321896 - RESTAURANTE ARLEI DE Janela de atendimento G…" at bounding box center [716, 342] width 1432 height 685
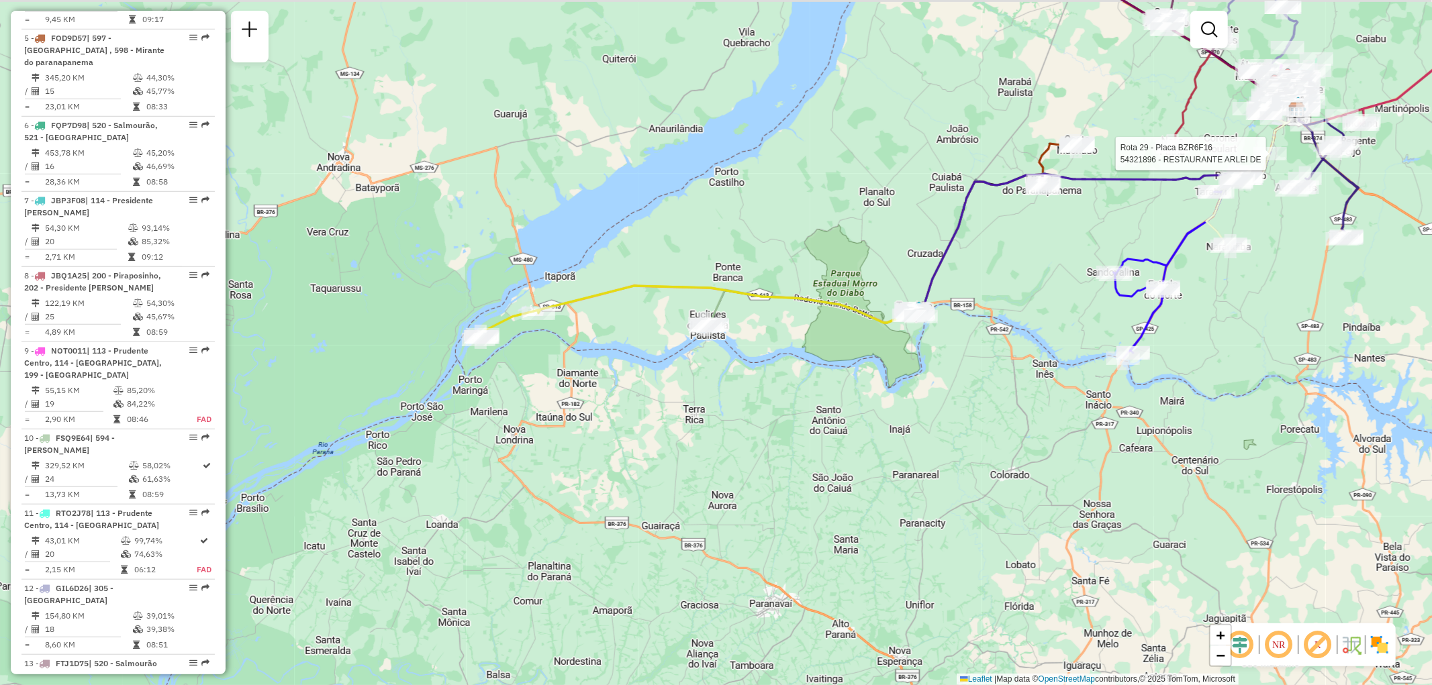
drag, startPoint x: 526, startPoint y: 356, endPoint x: 522, endPoint y: 395, distance: 38.5
click at [522, 395] on div "Rota 29 - Placa BZR6F16 54321896 - RESTAURANTE ARLEI DE Janela de atendimento G…" at bounding box center [716, 342] width 1432 height 685
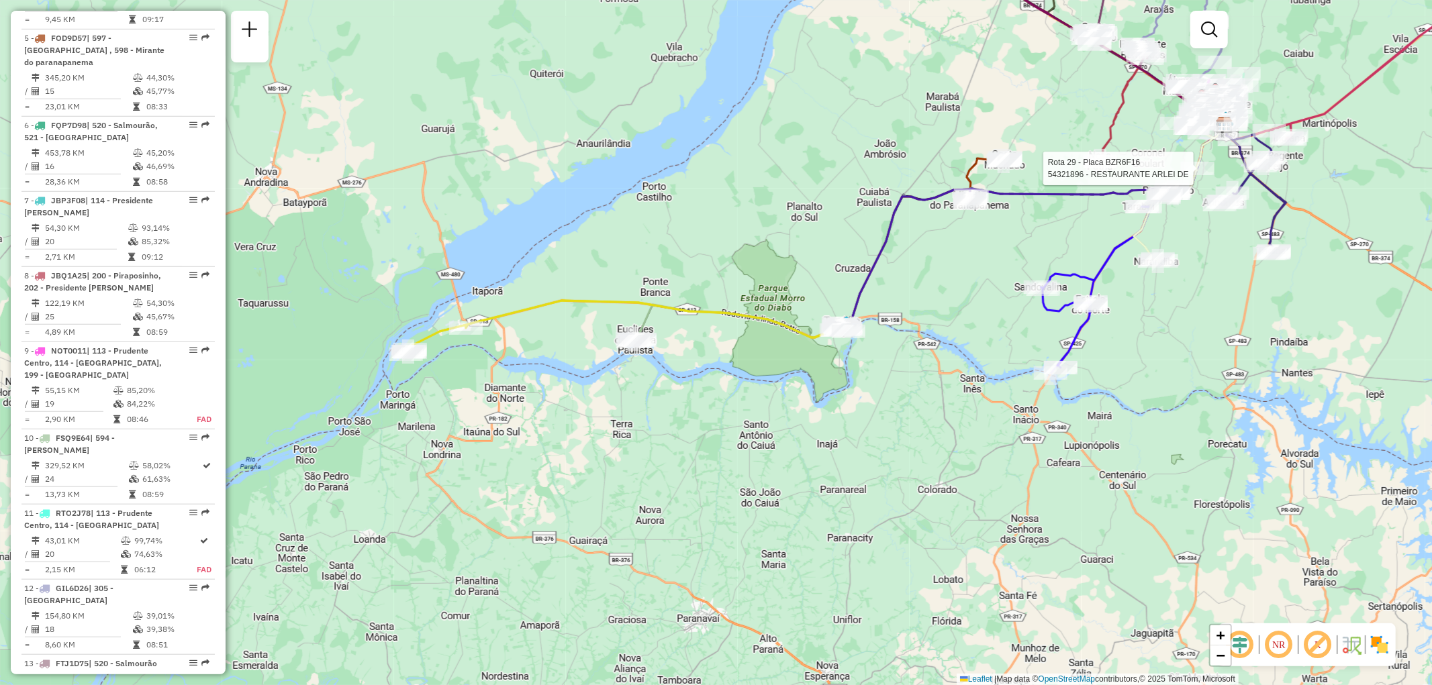
drag, startPoint x: 952, startPoint y: 407, endPoint x: 887, endPoint y: 413, distance: 64.7
click at [887, 413] on div "Rota 29 - Placa BZR6F16 54321896 - RESTAURANTE ARLEI DE Janela de atendimento G…" at bounding box center [716, 342] width 1432 height 685
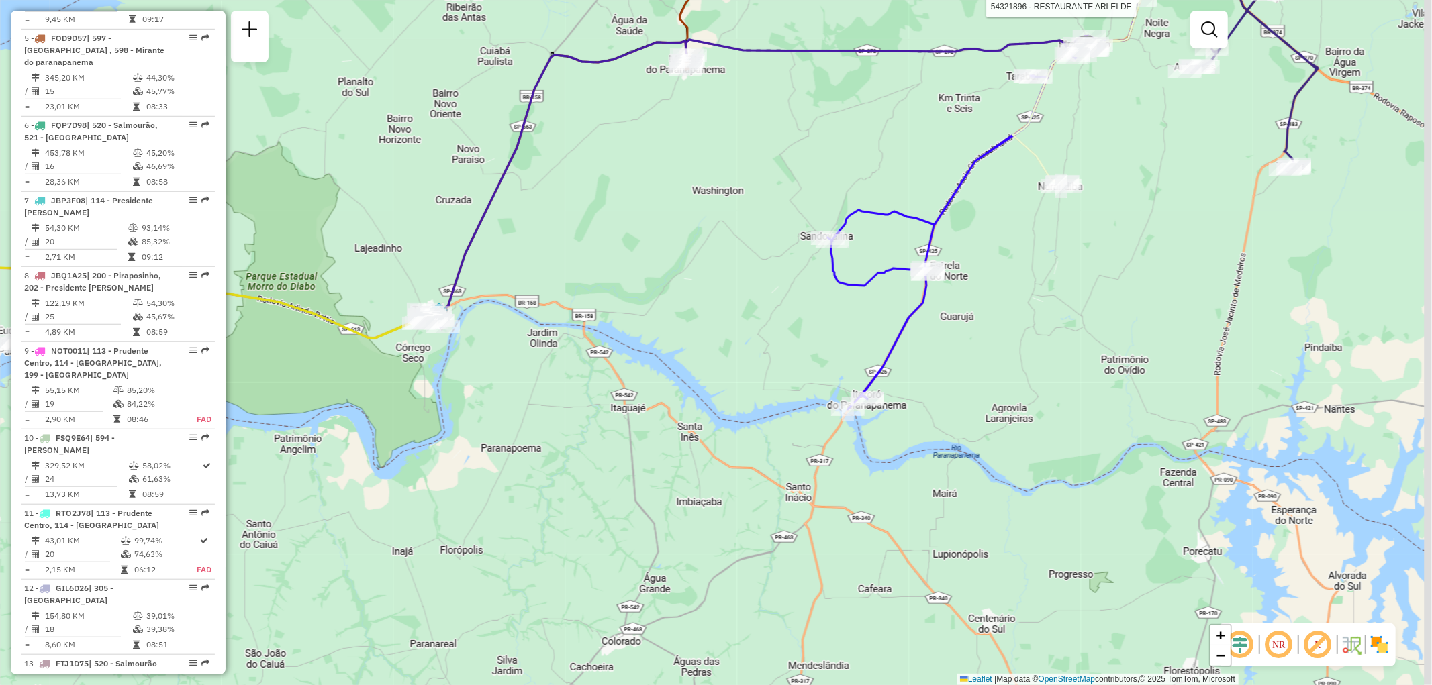
drag, startPoint x: 1004, startPoint y: 311, endPoint x: 807, endPoint y: 349, distance: 200.2
click at [807, 349] on div "Rota 29 - Placa BZR6F16 54321896 - RESTAURANTE ARLEI DE Janela de atendimento G…" at bounding box center [716, 342] width 1432 height 685
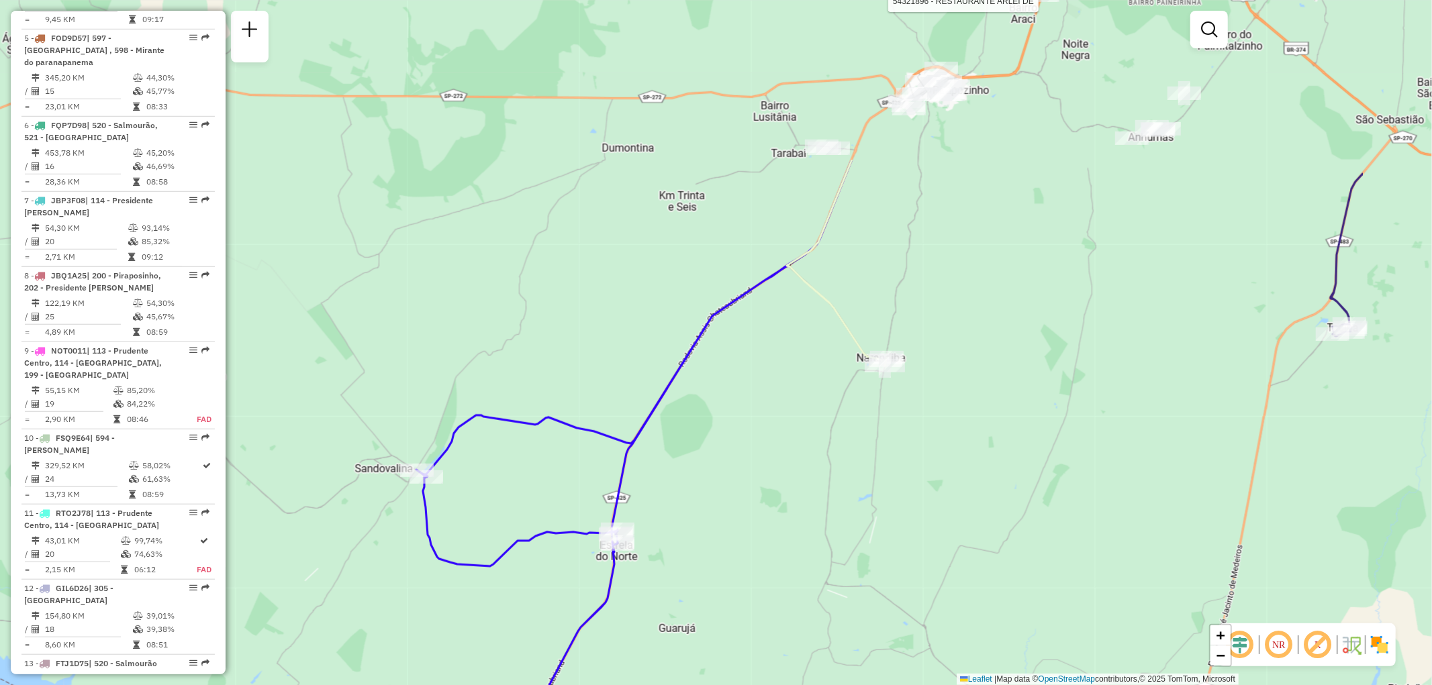
drag, startPoint x: 990, startPoint y: 191, endPoint x: 781, endPoint y: 415, distance: 306.8
click at [781, 415] on div "Rota 29 - Placa BZR6F16 54321896 - RESTAURANTE ARLEI DE Janela de atendimento G…" at bounding box center [716, 342] width 1432 height 685
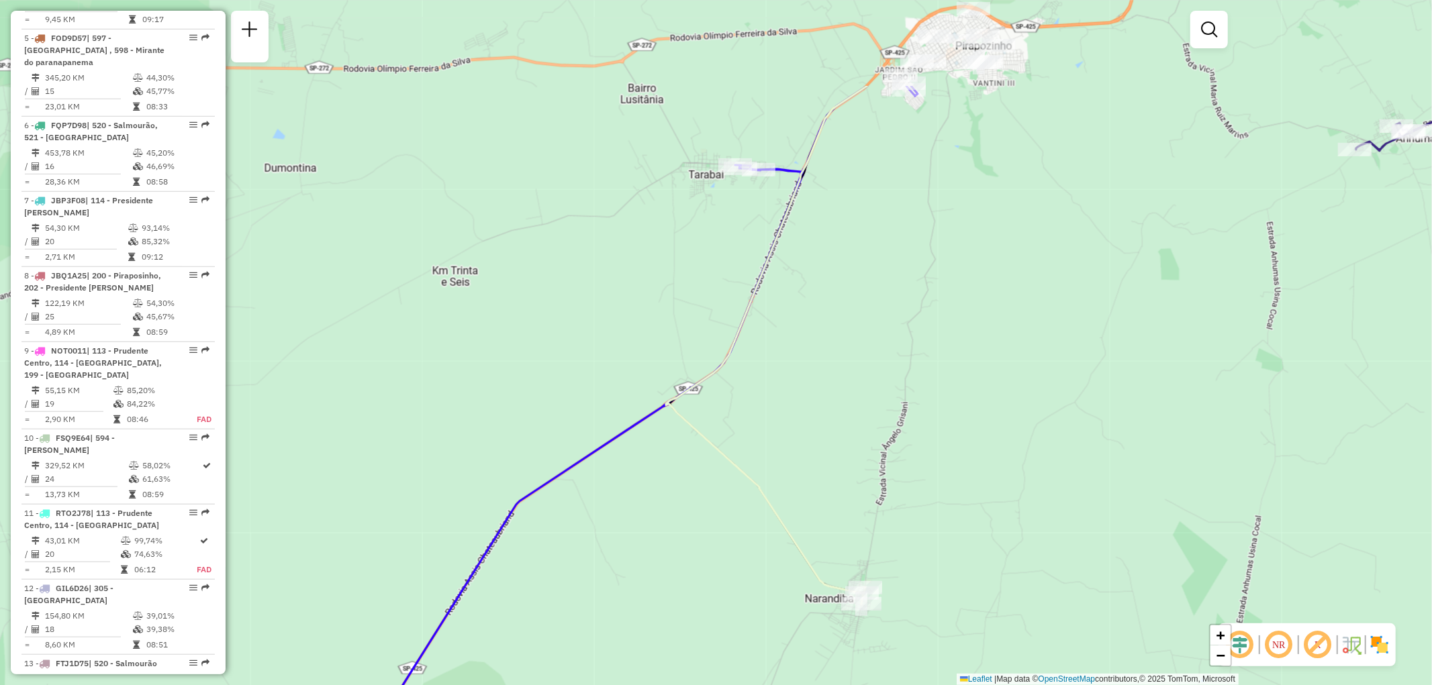
drag, startPoint x: 844, startPoint y: 243, endPoint x: 783, endPoint y: 397, distance: 166.0
click at [783, 397] on div "Rota 29 - Placa BZR6F16 54321896 - RESTAURANTE ARLEI DE Janela de atendimento G…" at bounding box center [716, 342] width 1432 height 685
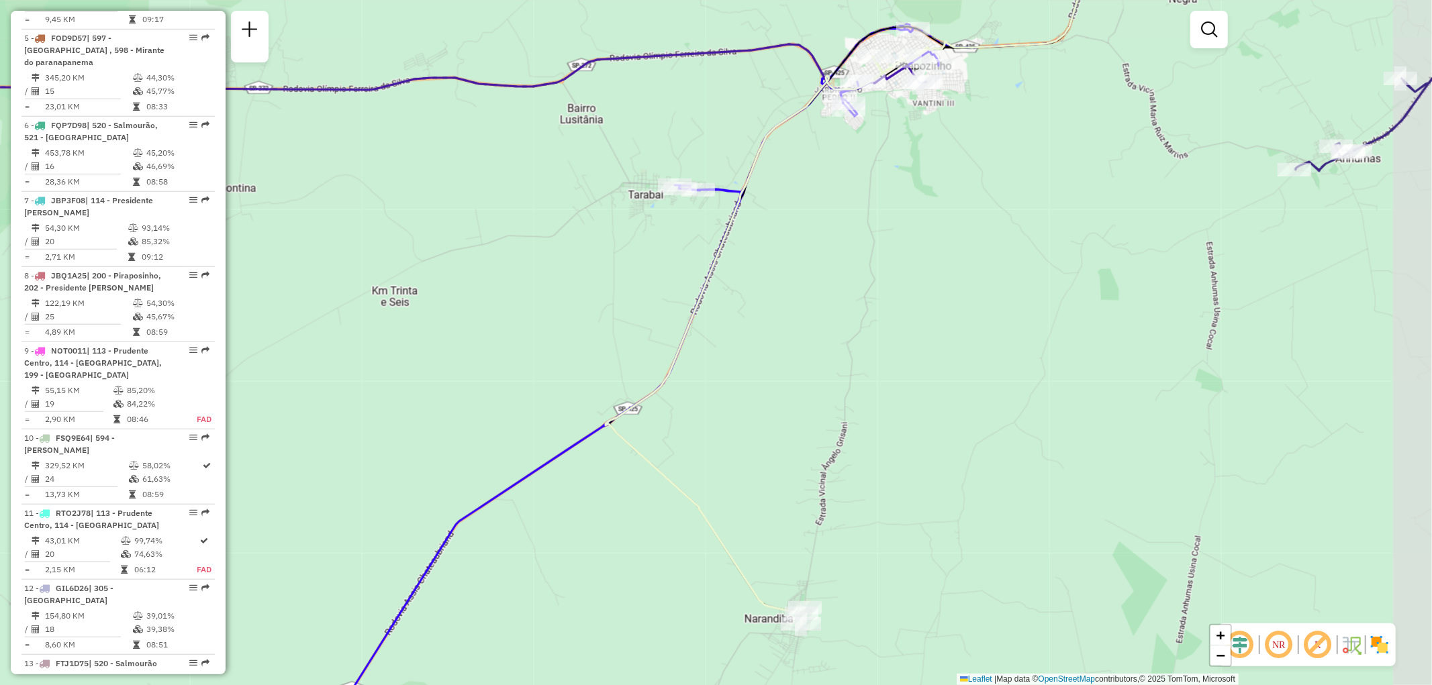
drag, startPoint x: 922, startPoint y: 281, endPoint x: 861, endPoint y: 301, distance: 64.3
click at [861, 301] on div "Rota 29 - Placa BZR6F16 54321896 - RESTAURANTE ARLEI DE Janela de atendimento G…" at bounding box center [716, 342] width 1432 height 685
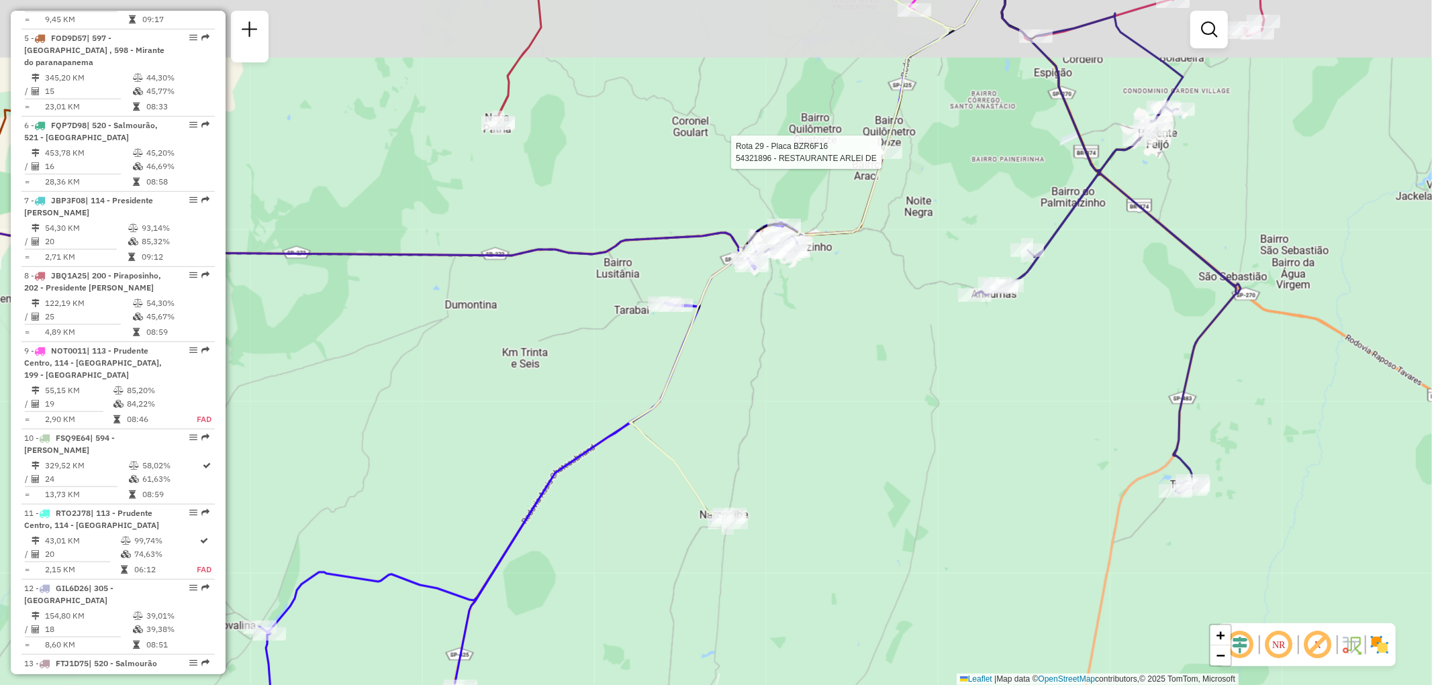
drag, startPoint x: 885, startPoint y: 269, endPoint x: 766, endPoint y: 344, distance: 140.2
click at [766, 344] on div "Rota 29 - Placa BZR6F16 54321896 - RESTAURANTE ARLEI DE Janela de atendimento G…" at bounding box center [716, 342] width 1432 height 685
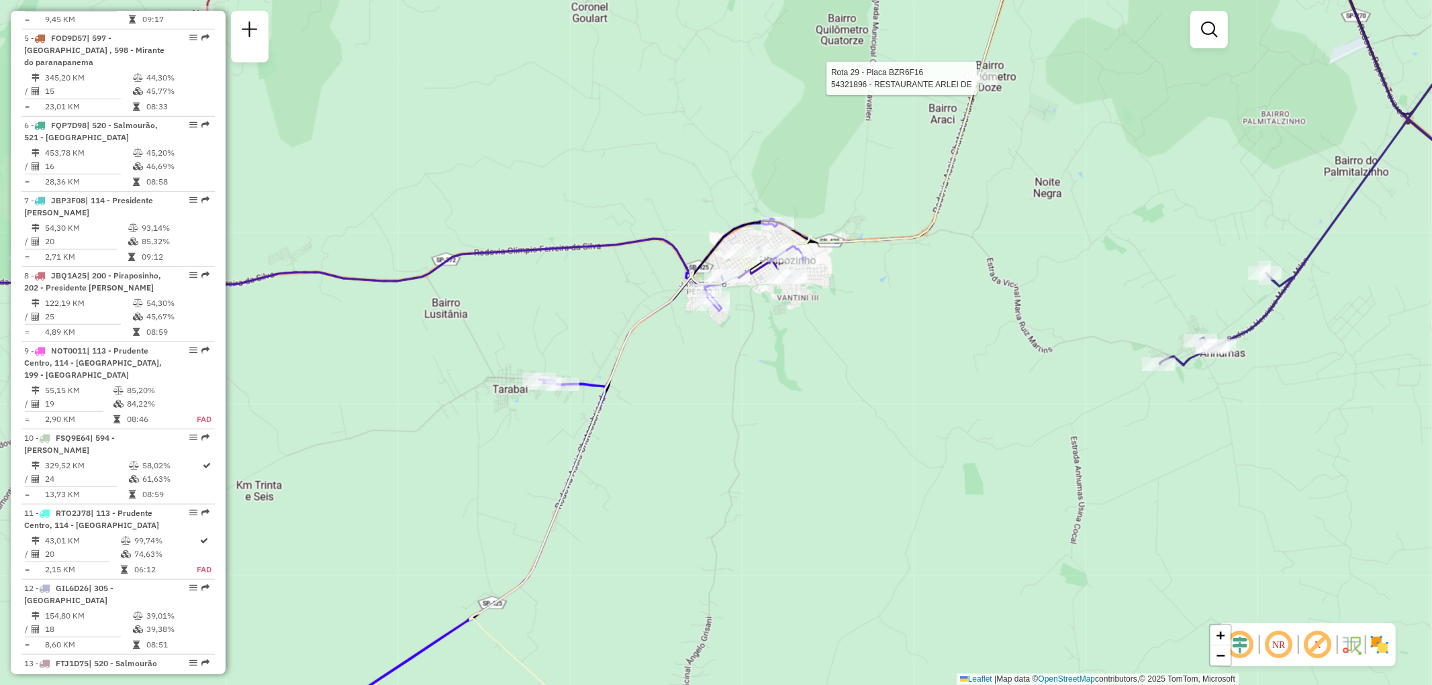
drag, startPoint x: 759, startPoint y: 305, endPoint x: 769, endPoint y: 345, distance: 41.5
click at [769, 345] on div "Rota 29 - Placa BZR6F16 54321896 - RESTAURANTE ARLEI DE Janela de atendimento G…" at bounding box center [716, 342] width 1432 height 685
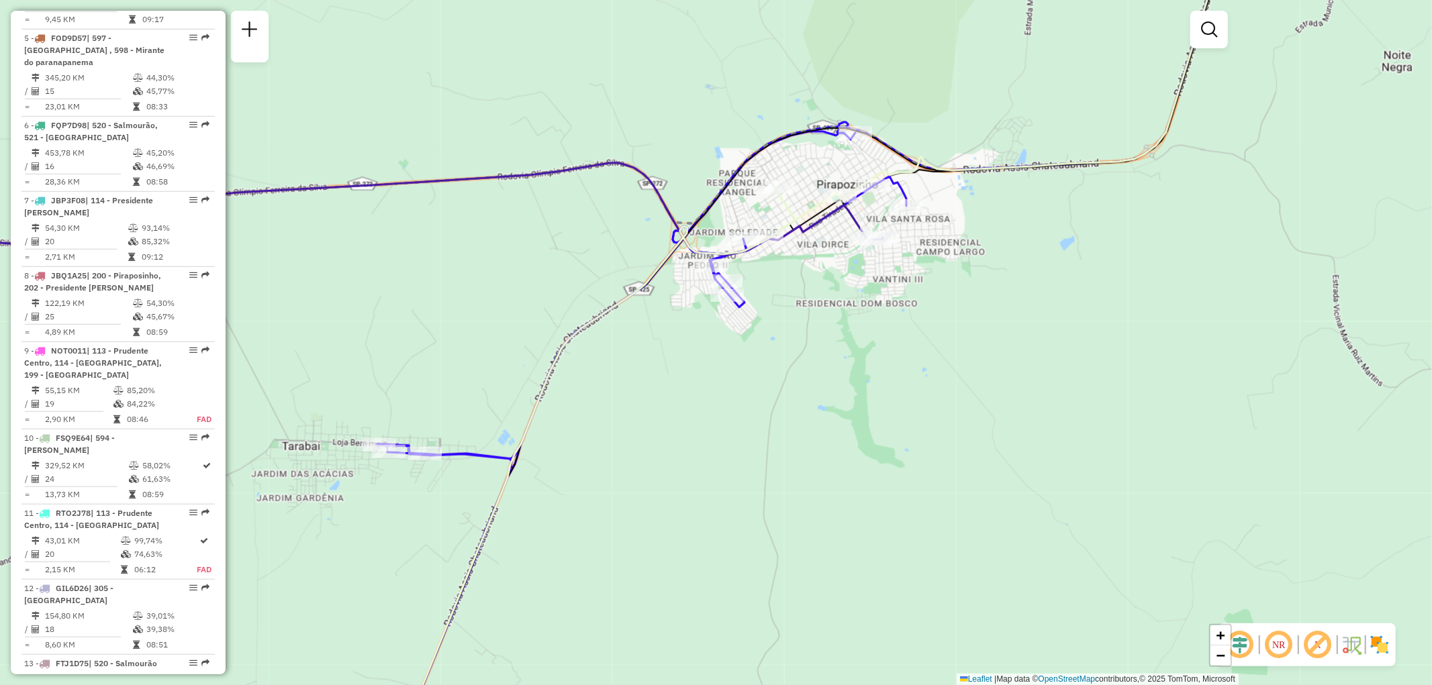
drag, startPoint x: 667, startPoint y: 341, endPoint x: 701, endPoint y: 350, distance: 35.3
click at [701, 350] on div "Rota 29 - Placa BZR6F16 54321896 - RESTAURANTE ARLEI DE Janela de atendimento G…" at bounding box center [716, 342] width 1432 height 685
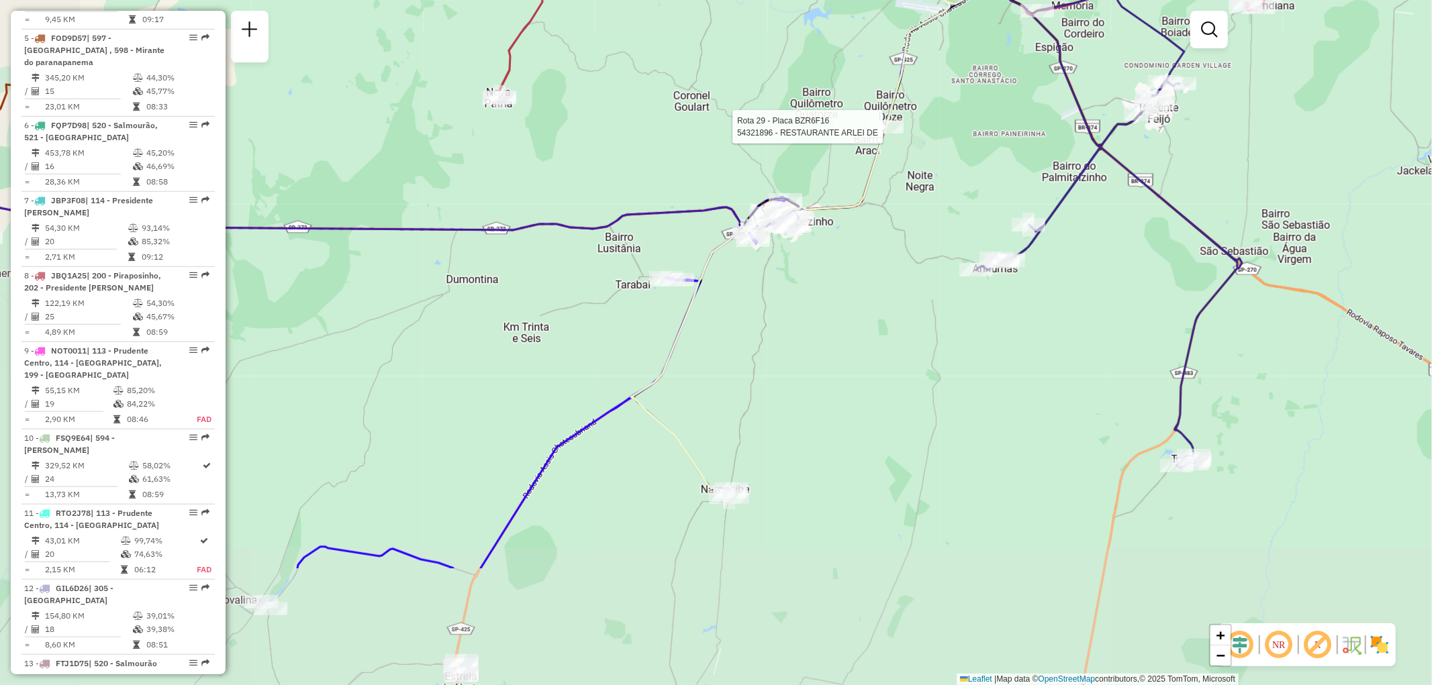
drag, startPoint x: 634, startPoint y: 532, endPoint x: 730, endPoint y: 354, distance: 201.8
click at [730, 354] on div "Rota 29 - Placa BZR6F16 54321896 - RESTAURANTE ARLEI DE Janela de atendimento G…" at bounding box center [716, 342] width 1432 height 685
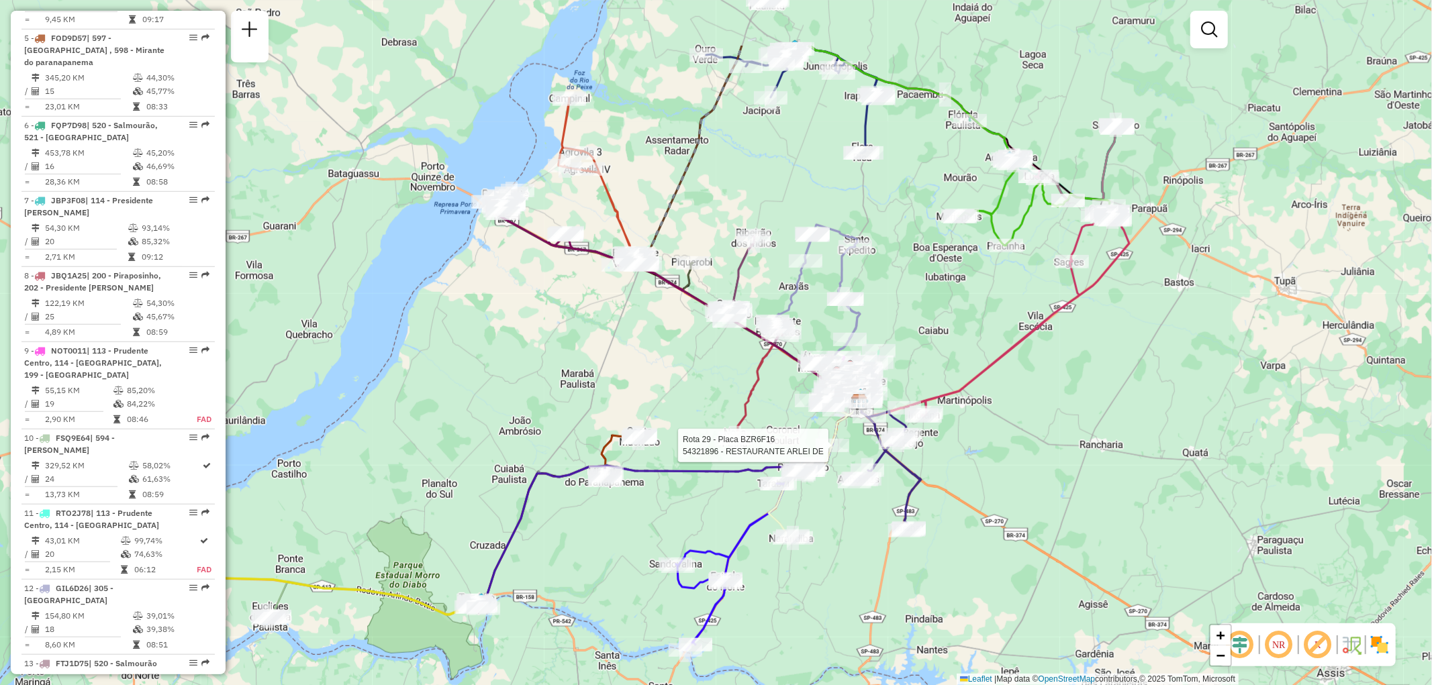
drag, startPoint x: 748, startPoint y: 426, endPoint x: 813, endPoint y: 540, distance: 131.0
click at [813, 540] on div "Rota 29 - Placa BZR6F16 54321896 - RESTAURANTE ARLEI DE Janela de atendimento G…" at bounding box center [716, 342] width 1432 height 685
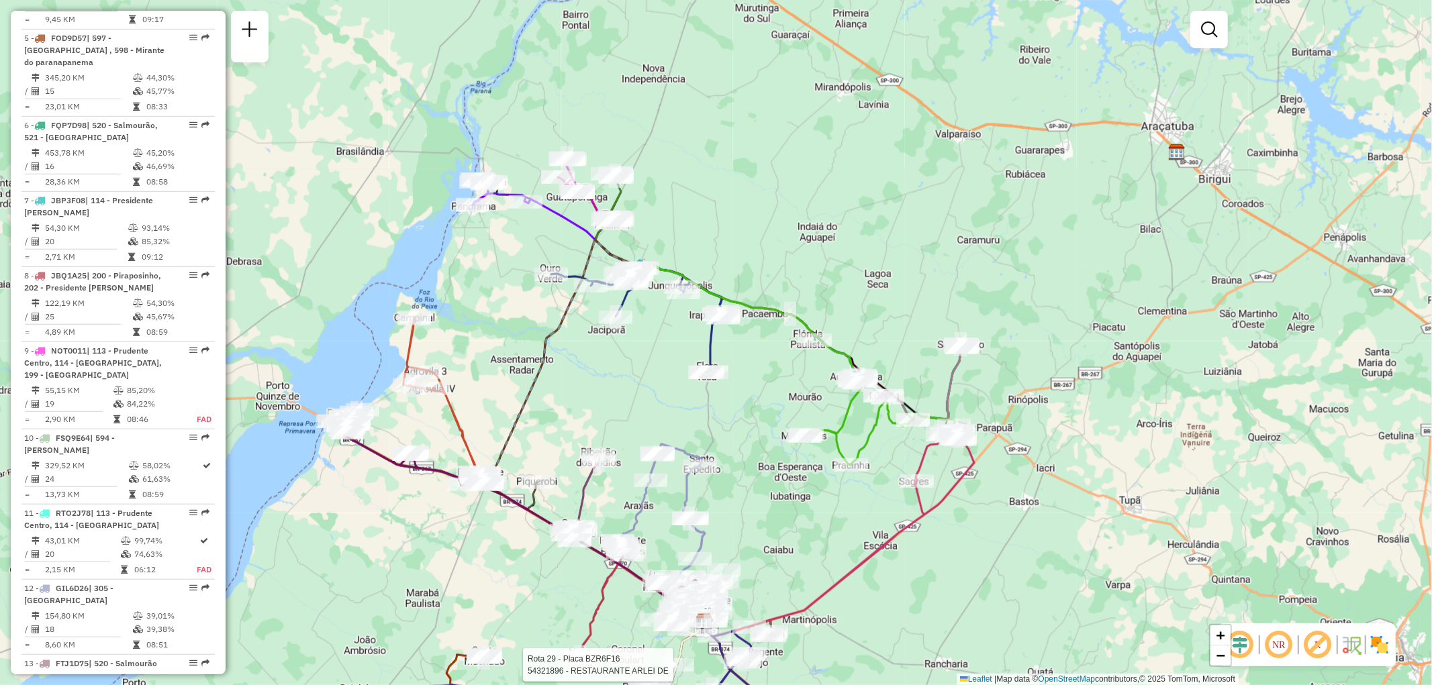
drag, startPoint x: 847, startPoint y: 219, endPoint x: 700, endPoint y: 432, distance: 259.2
click at [700, 432] on div "Rota 29 - Placa BZR6F16 54321896 - RESTAURANTE ARLEI DE Janela de atendimento G…" at bounding box center [716, 342] width 1432 height 685
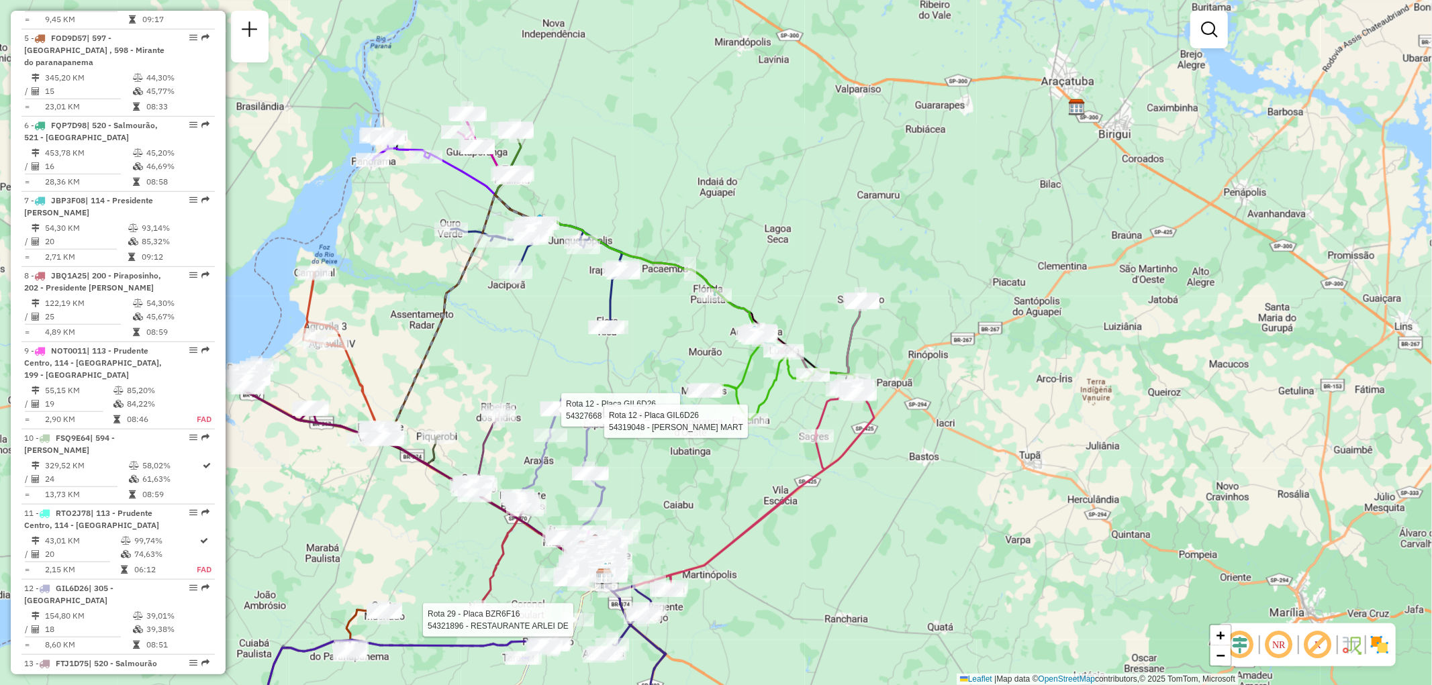
drag, startPoint x: 824, startPoint y: 193, endPoint x: 724, endPoint y: 148, distance: 109.7
click at [724, 148] on div "Rota 29 - Placa BZR6F16 54321896 - RESTAURANTE ARLEI DE Rota 12 - Placa GIL6D26…" at bounding box center [716, 342] width 1432 height 685
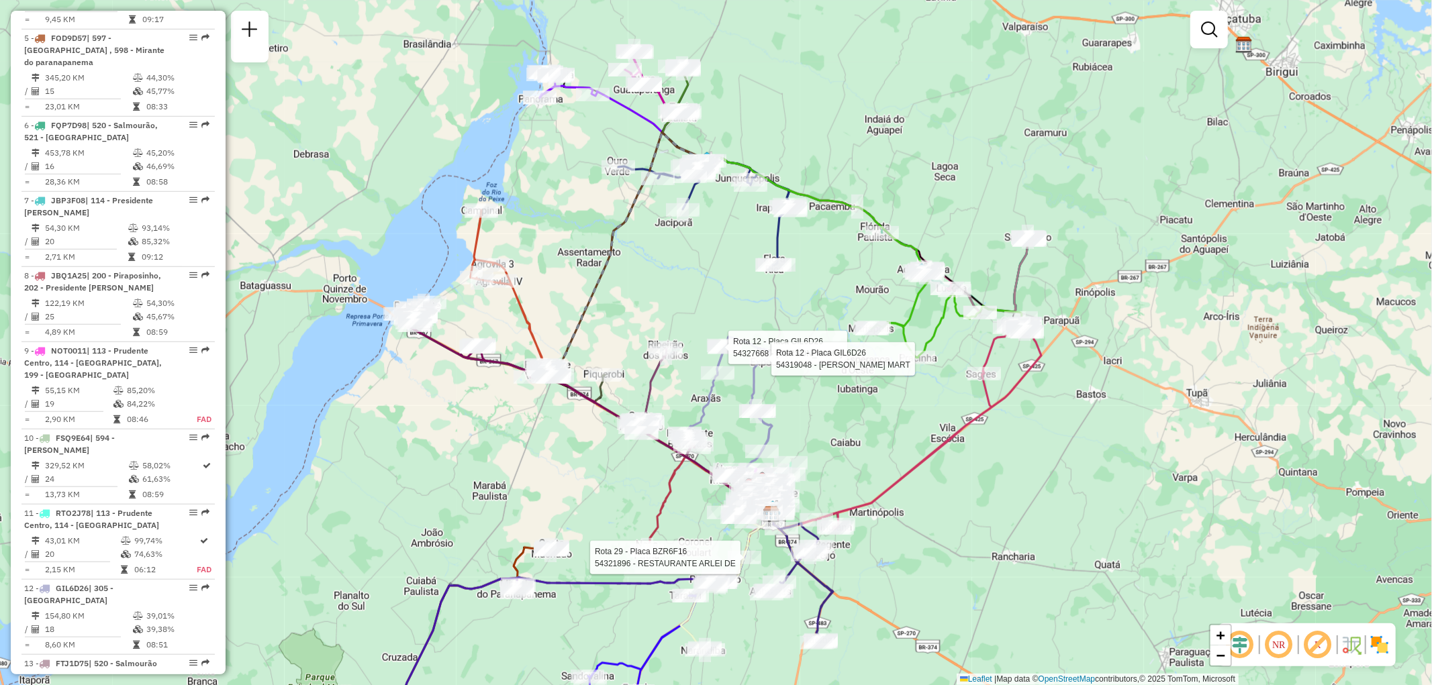
drag, startPoint x: 619, startPoint y: 410, endPoint x: 786, endPoint y: 348, distance: 178.4
click at [786, 348] on div "Rota 29 - Placa BZR6F16 54321896 - RESTAURANTE ARLEI DE Rota 12 - Placa GIL6D26…" at bounding box center [716, 342] width 1432 height 685
